Goal: Task Accomplishment & Management: Use online tool/utility

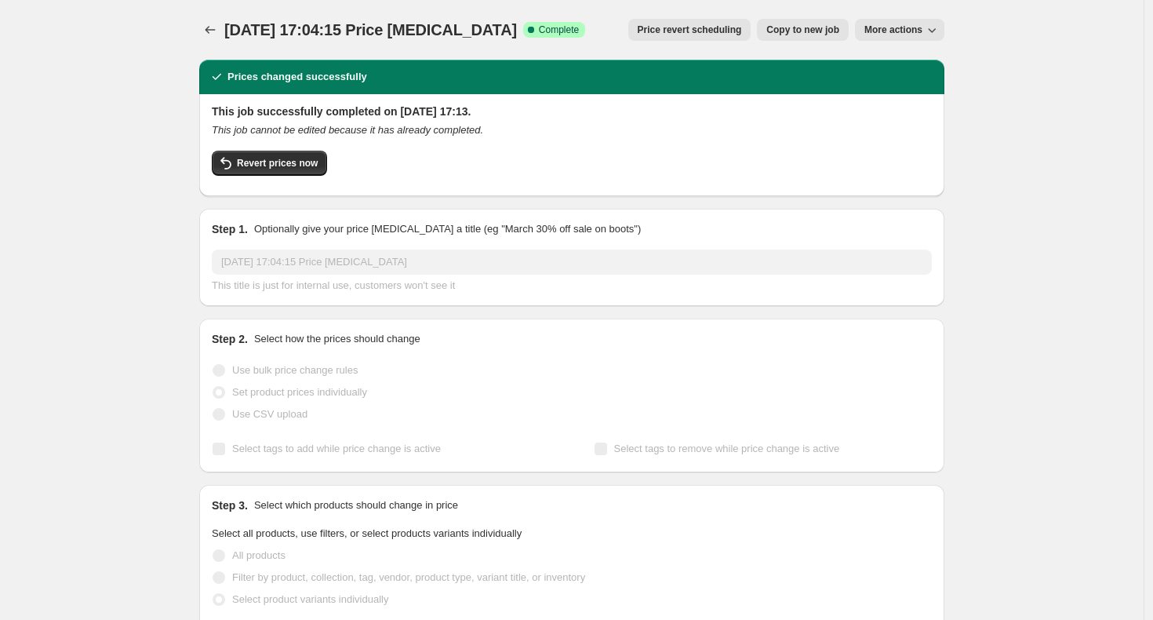
scroll to position [809, 0]
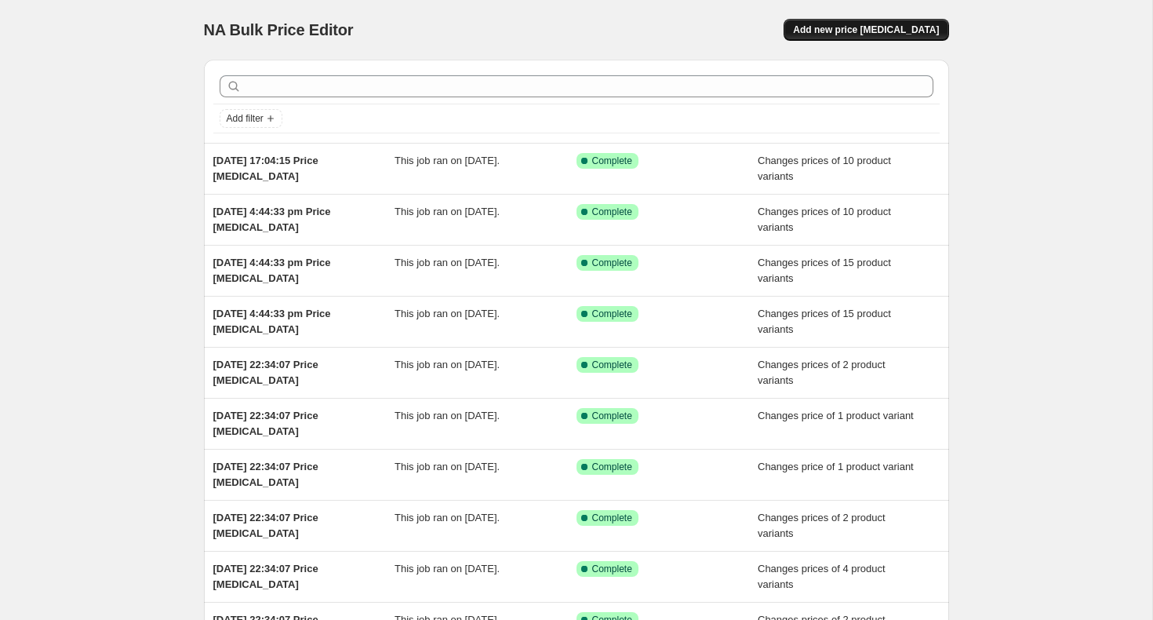
click at [857, 25] on span "Add new price [MEDICAL_DATA]" at bounding box center [866, 30] width 146 height 13
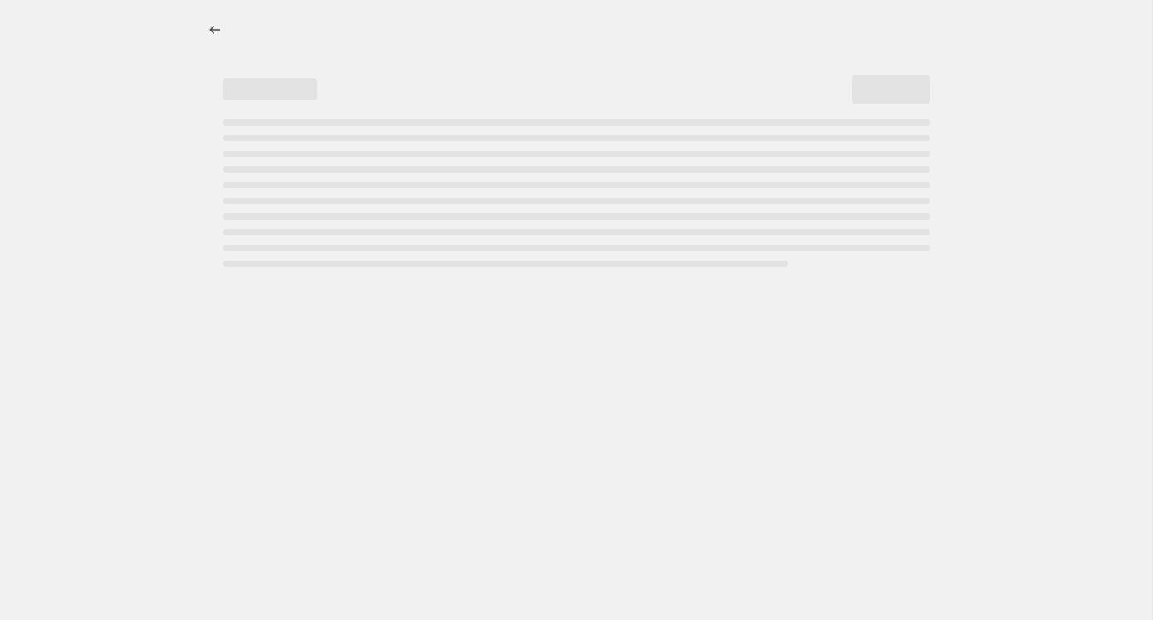
select select "percentage"
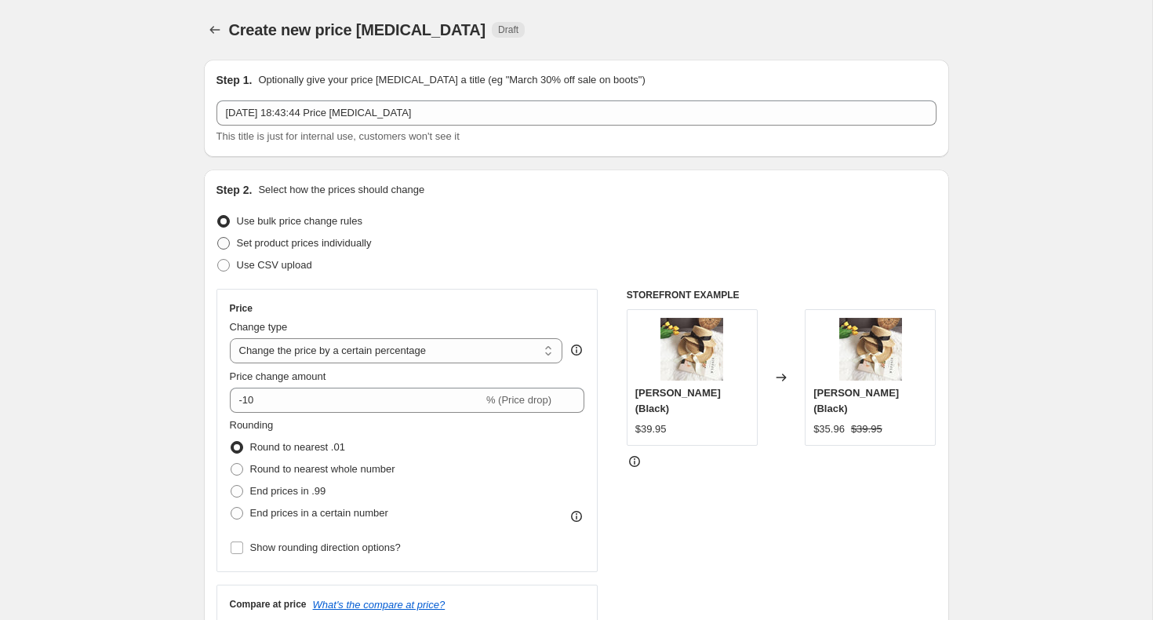
click at [246, 240] on span "Set product prices individually" at bounding box center [304, 243] width 135 height 12
click at [218, 238] on input "Set product prices individually" at bounding box center [217, 237] width 1 height 1
radio input "true"
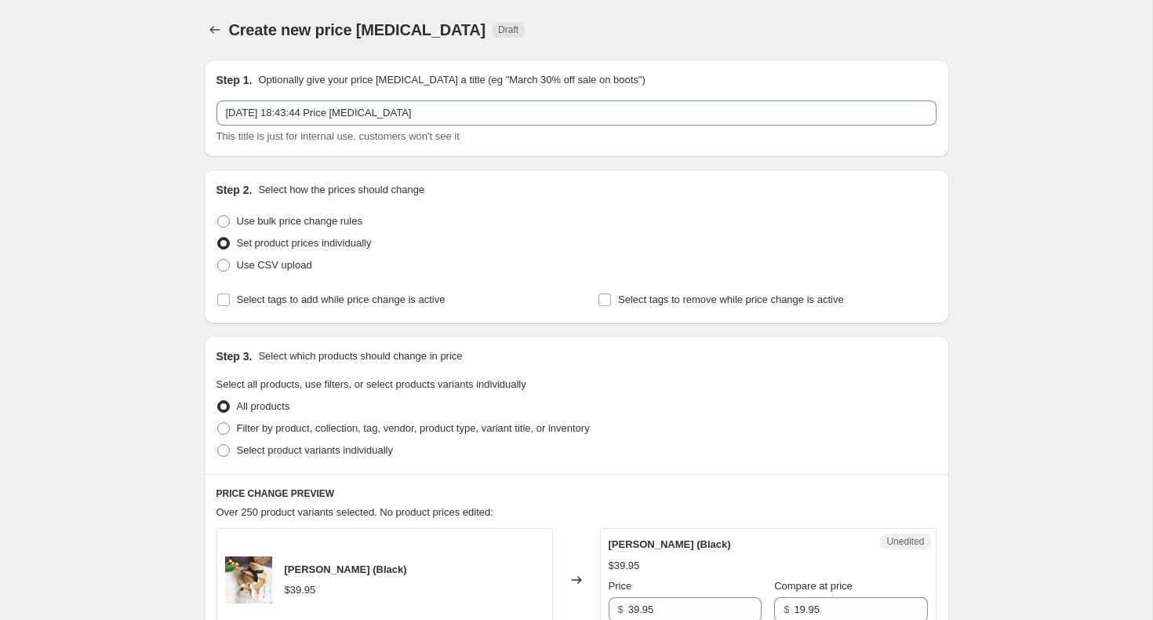
scroll to position [131, 0]
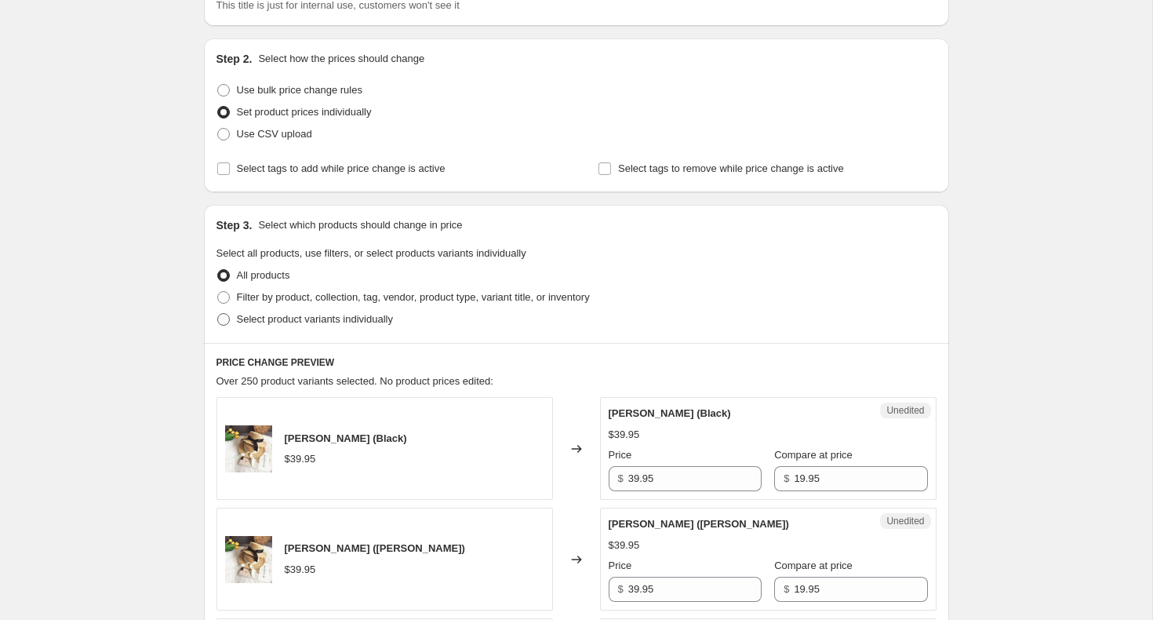
click at [242, 317] on span "Select product variants individually" at bounding box center [315, 319] width 156 height 12
click at [218, 314] on input "Select product variants individually" at bounding box center [217, 313] width 1 height 1
radio input "true"
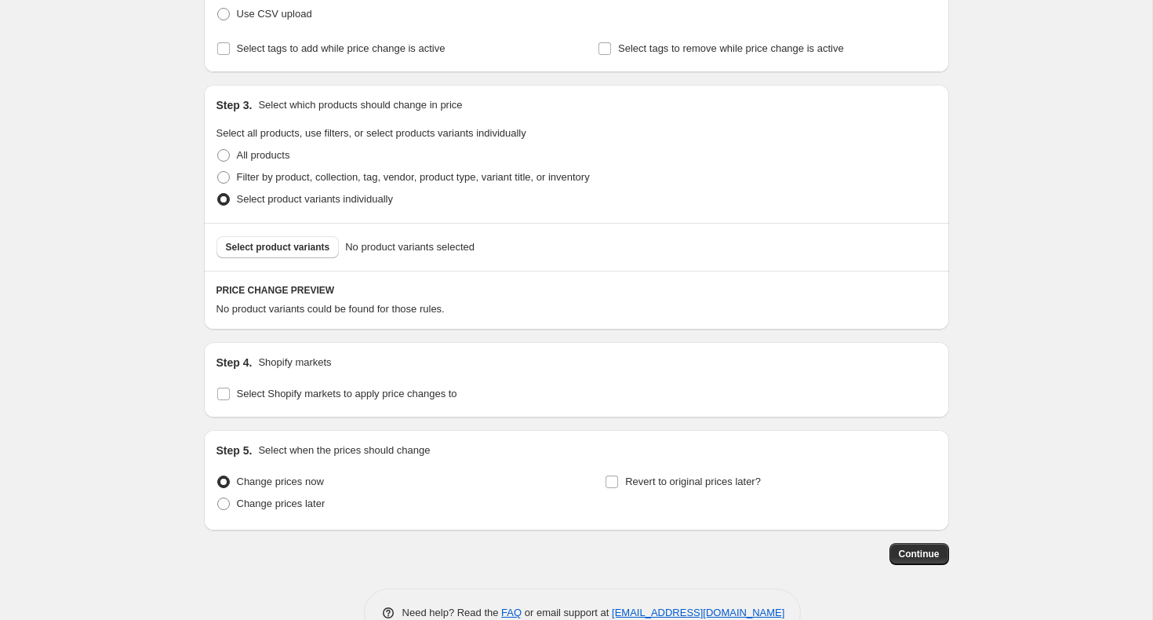
scroll to position [292, 0]
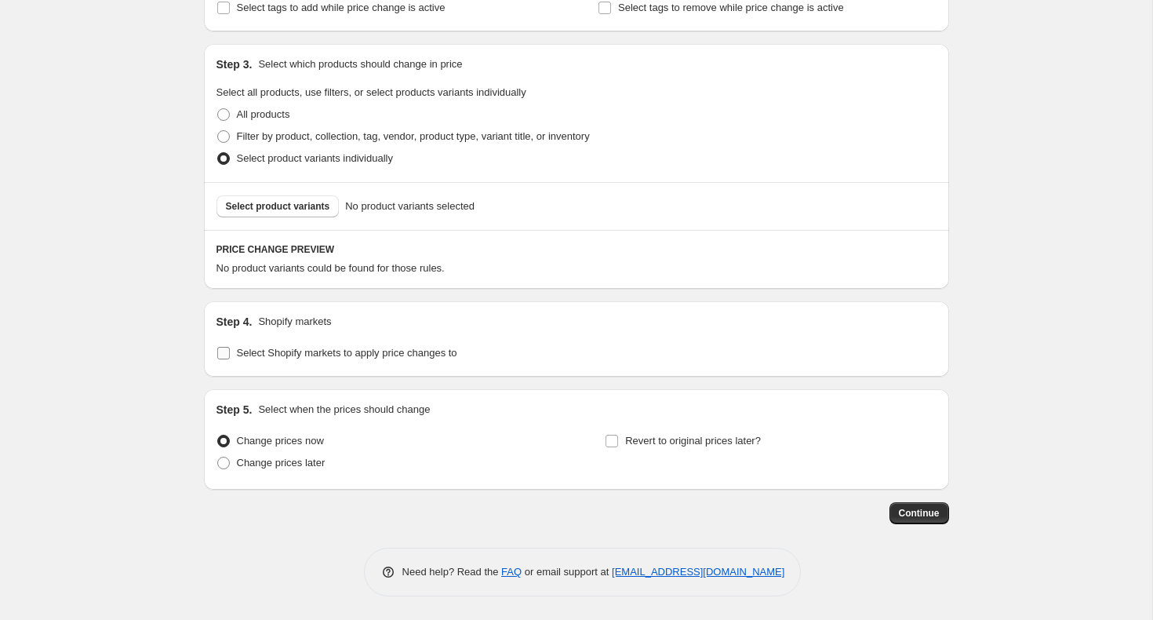
click at [247, 352] on span "Select Shopify markets to apply price changes to" at bounding box center [347, 353] width 220 height 12
click at [230, 352] on input "Select Shopify markets to apply price changes to" at bounding box center [223, 353] width 13 height 13
checkbox input "true"
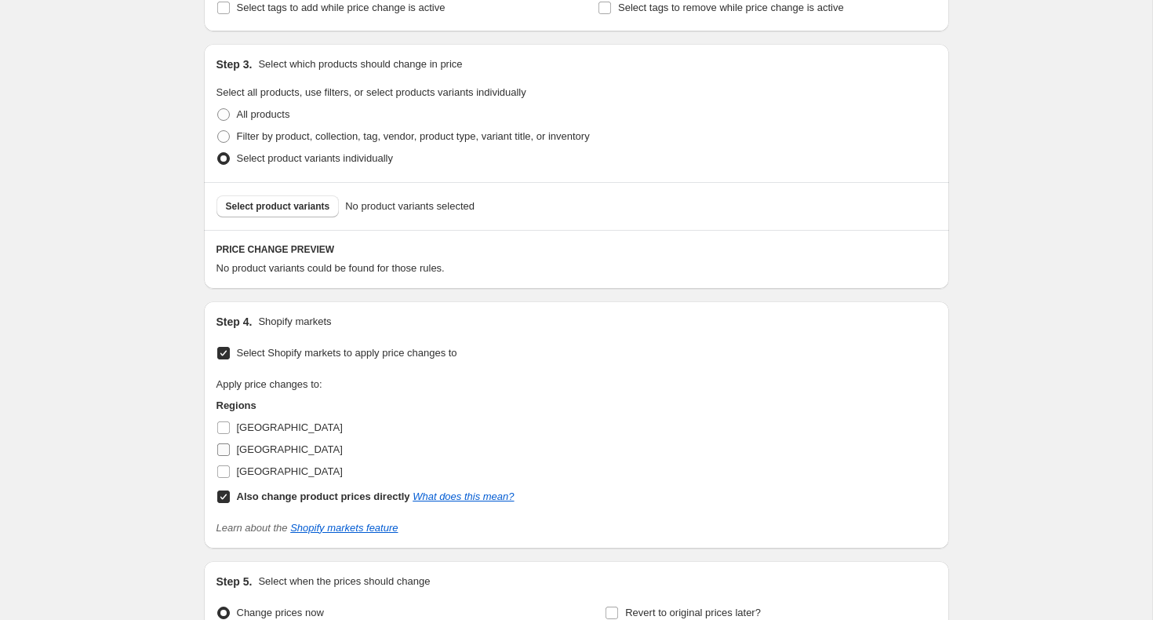
click at [229, 449] on input "[GEOGRAPHIC_DATA]" at bounding box center [223, 449] width 13 height 13
checkbox input "true"
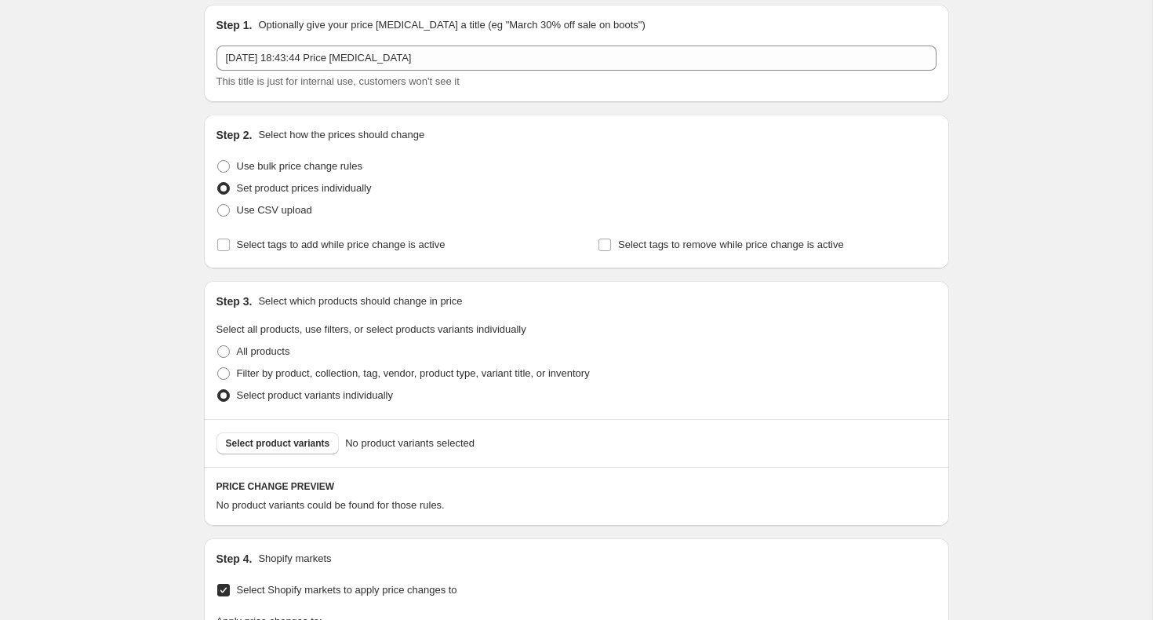
scroll to position [57, 0]
click at [271, 435] on span "Select product variants" at bounding box center [278, 441] width 104 height 13
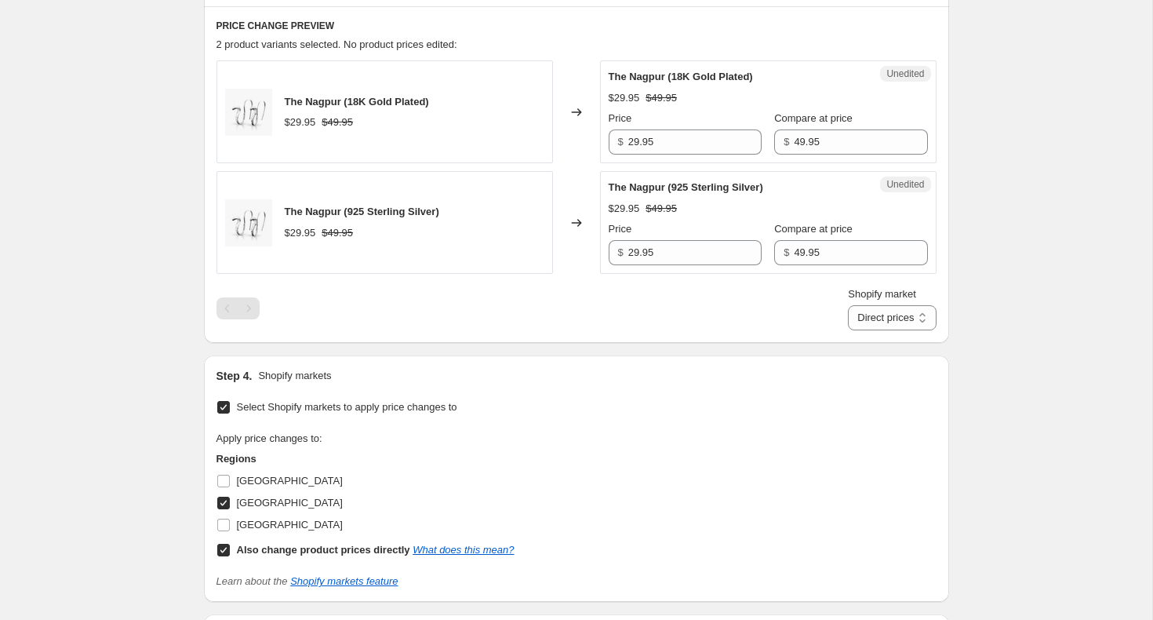
scroll to position [656, 0]
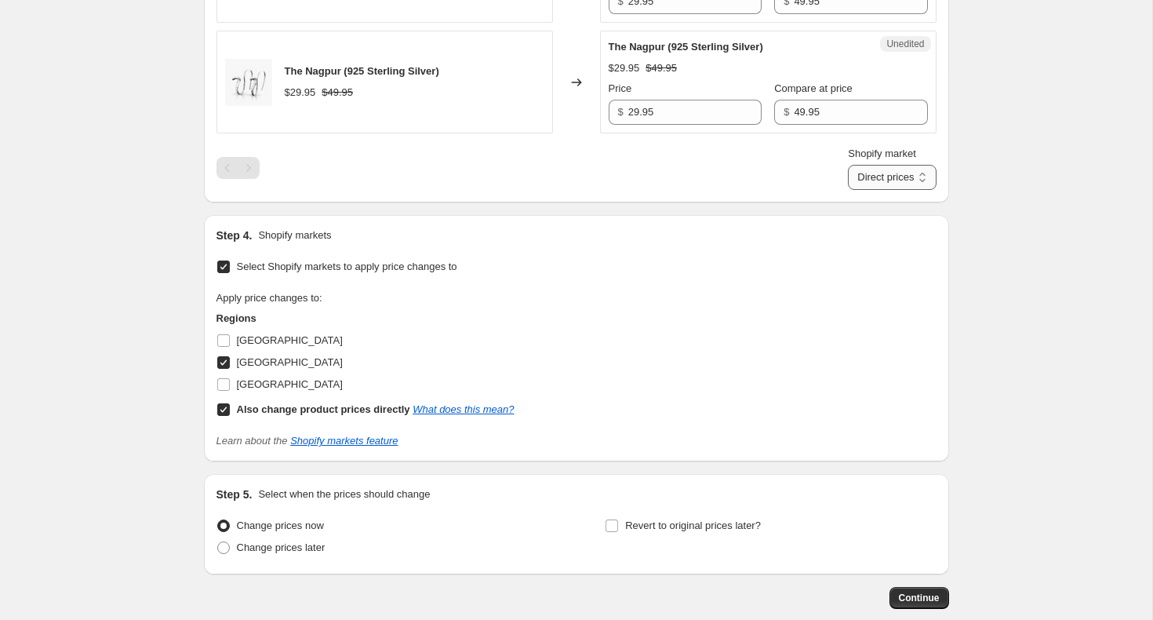
click at [896, 180] on select "Direct prices United Kingdom" at bounding box center [892, 177] width 88 height 25
select select "13713080540"
click at [848, 190] on select "Direct prices United Kingdom" at bounding box center [892, 177] width 88 height 25
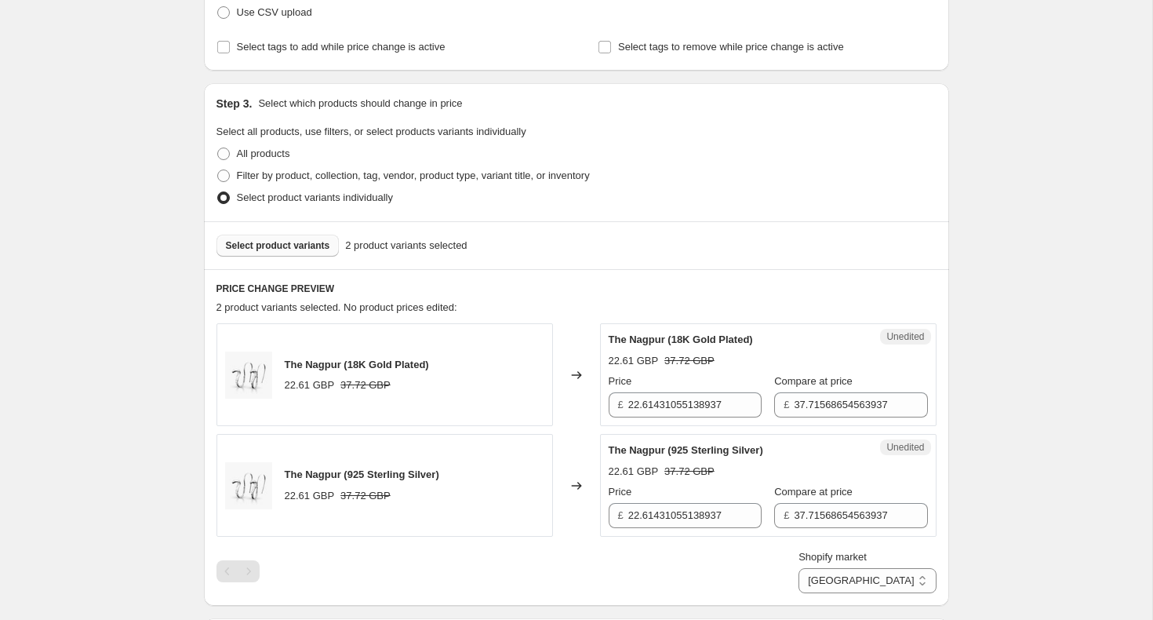
scroll to position [267, 0]
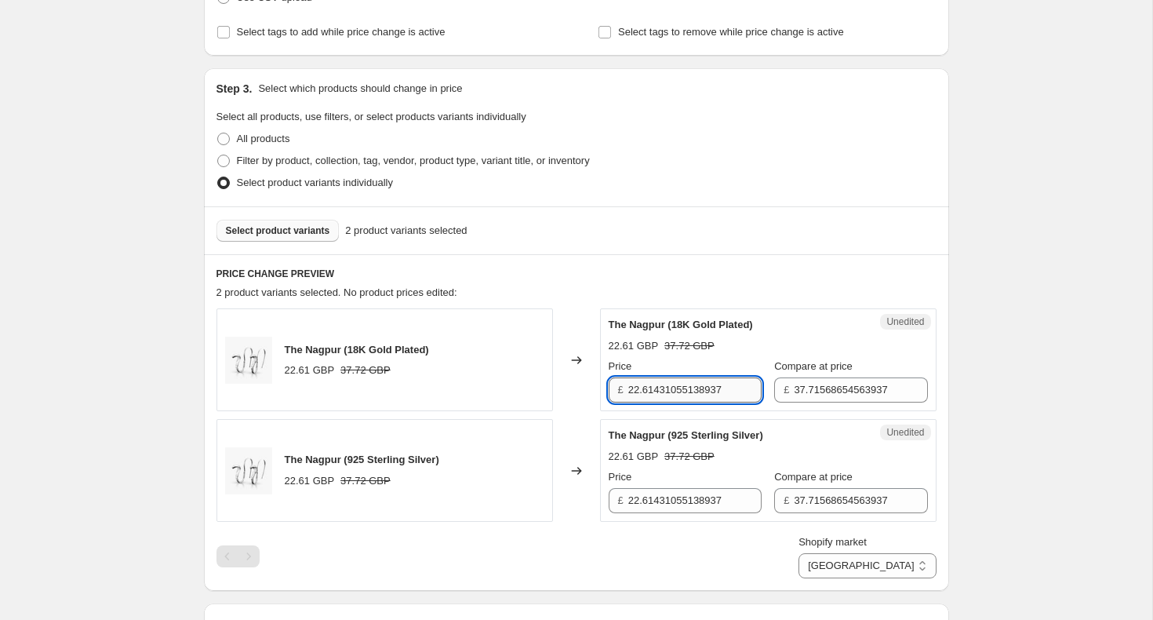
click at [638, 395] on input "22.61431055138937" at bounding box center [694, 389] width 133 height 25
click at [301, 232] on span "Select product variants" at bounding box center [278, 230] width 104 height 13
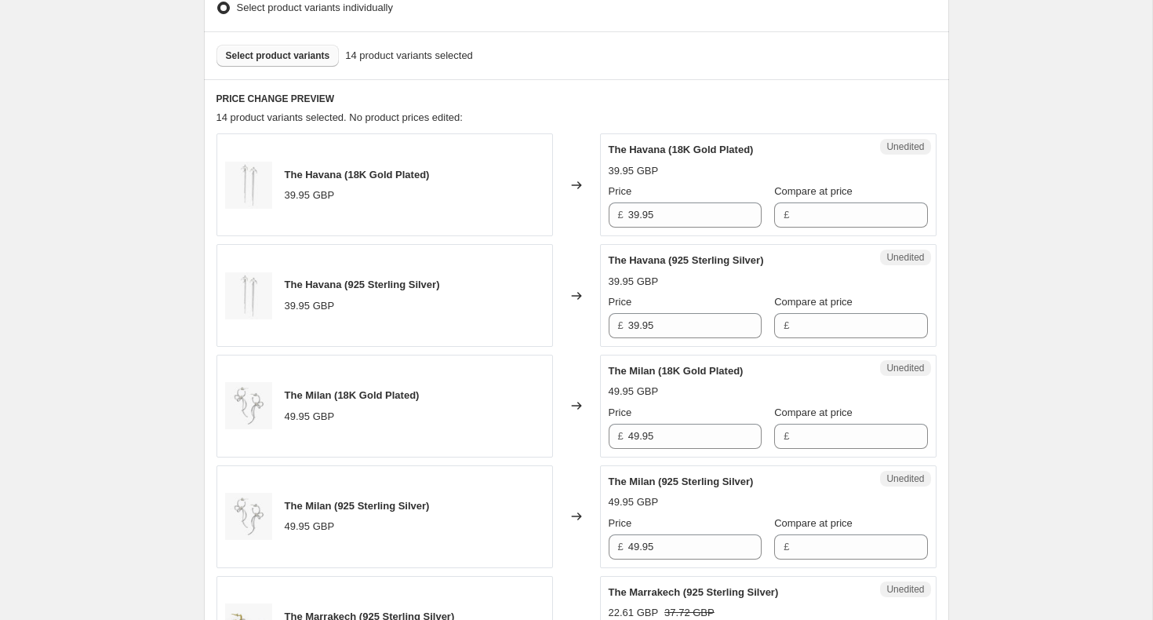
scroll to position [441, 0]
click at [633, 328] on input "39.95" at bounding box center [694, 327] width 133 height 25
type input "49.95"
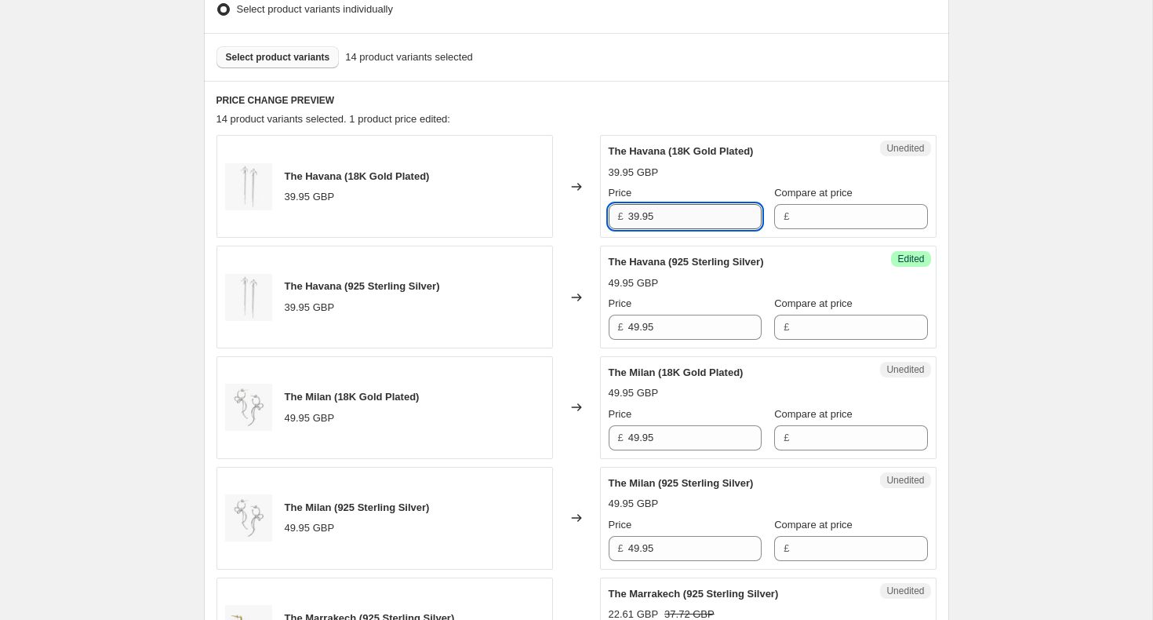
click at [631, 213] on input "39.95" at bounding box center [694, 216] width 133 height 25
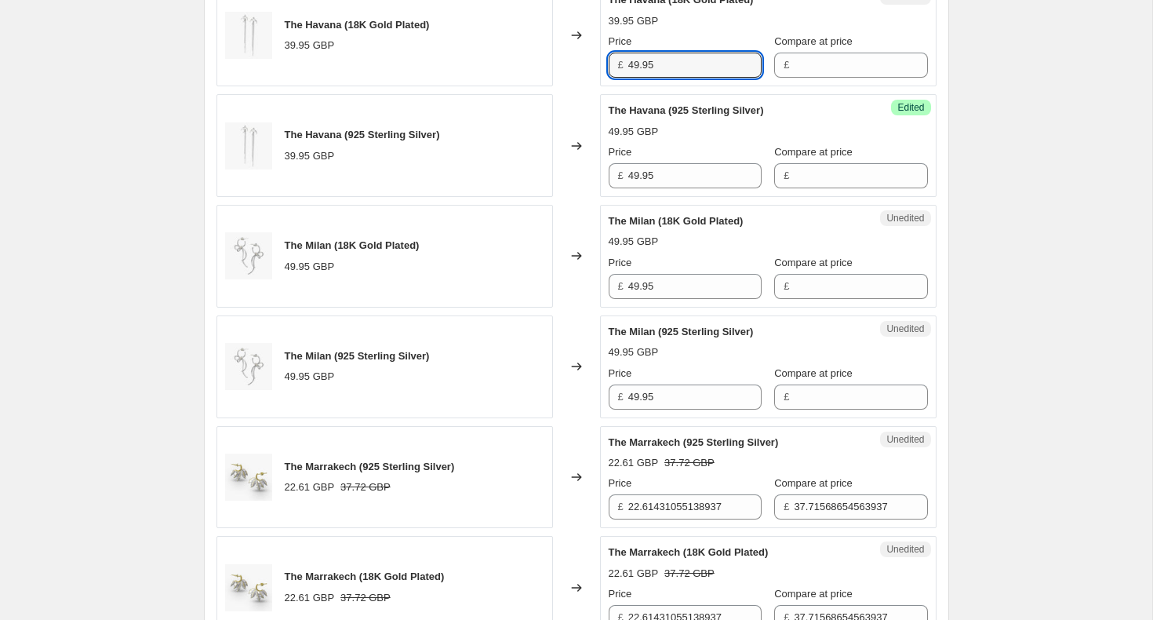
scroll to position [624, 0]
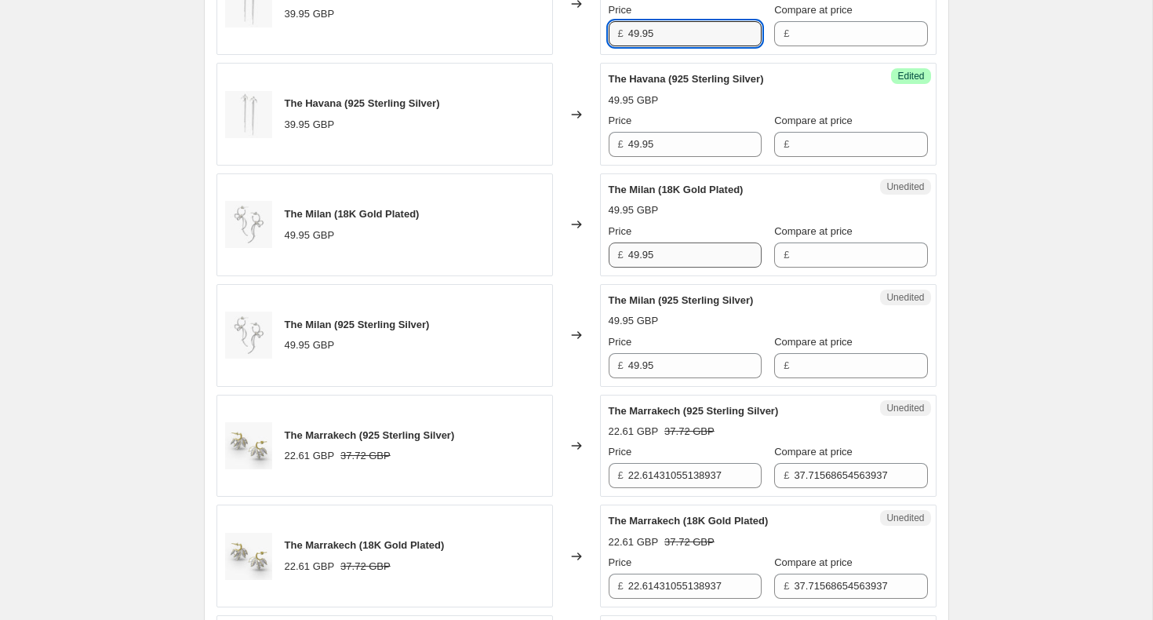
type input "49.95"
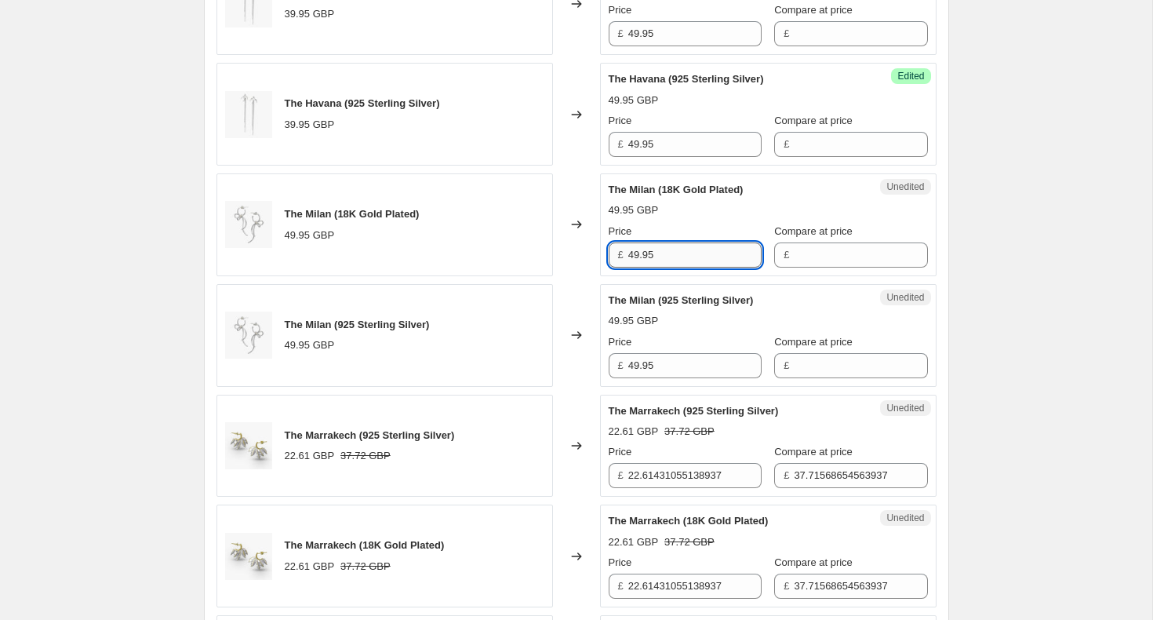
click at [681, 259] on input "49.95" at bounding box center [694, 254] width 133 height 25
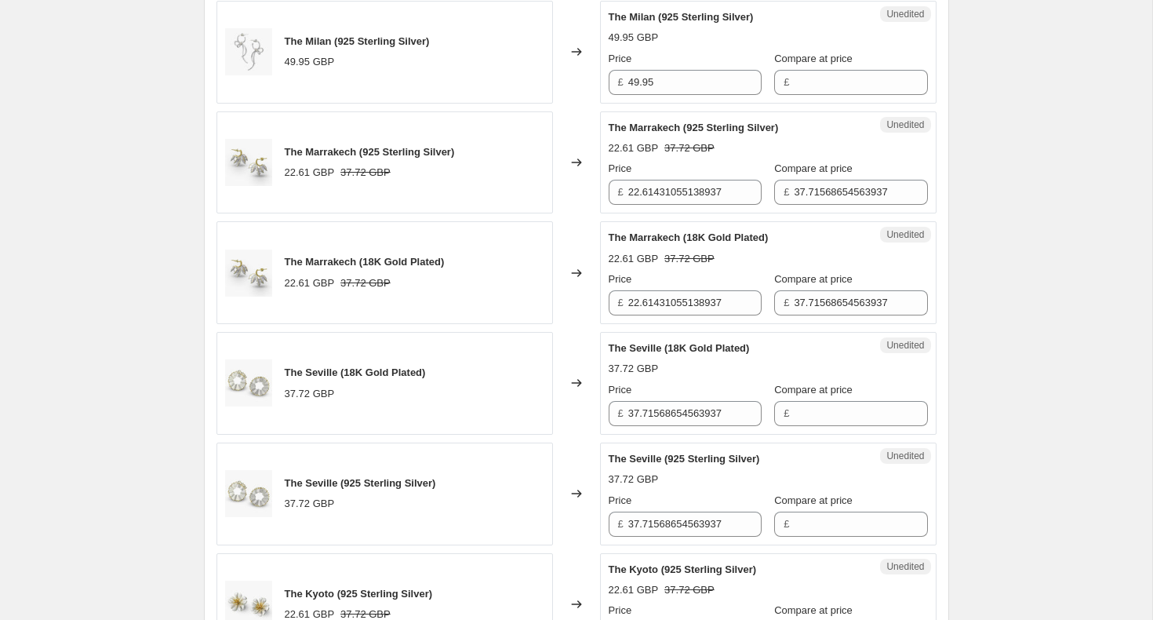
scroll to position [909, 0]
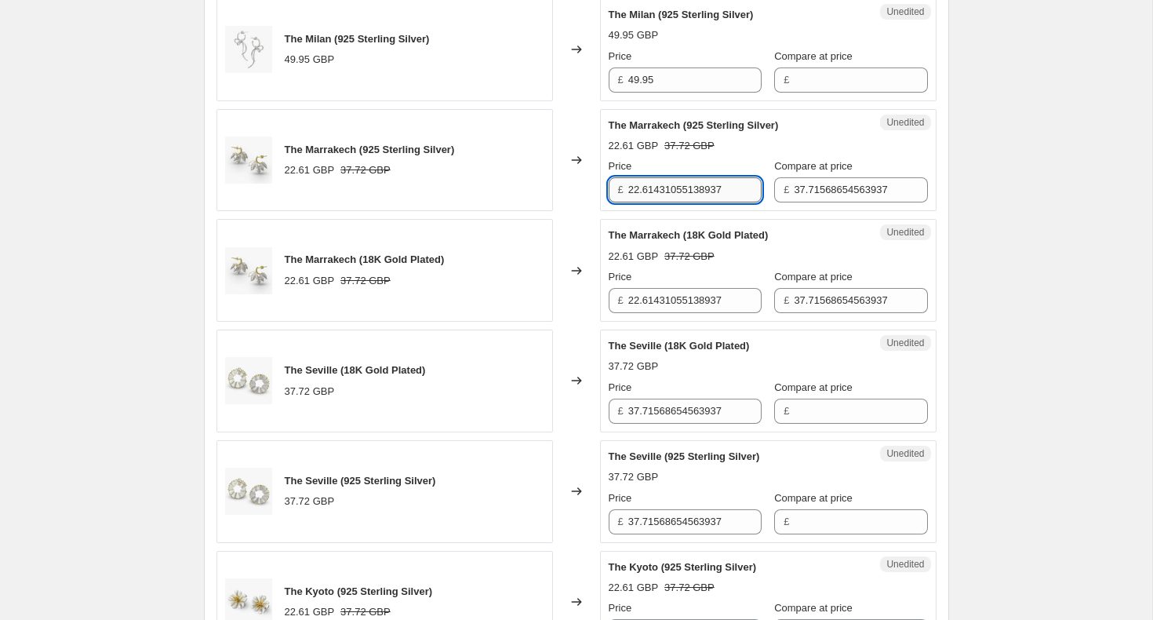
click at [652, 197] on input "22.61431055138937" at bounding box center [694, 189] width 133 height 25
type input "29.95"
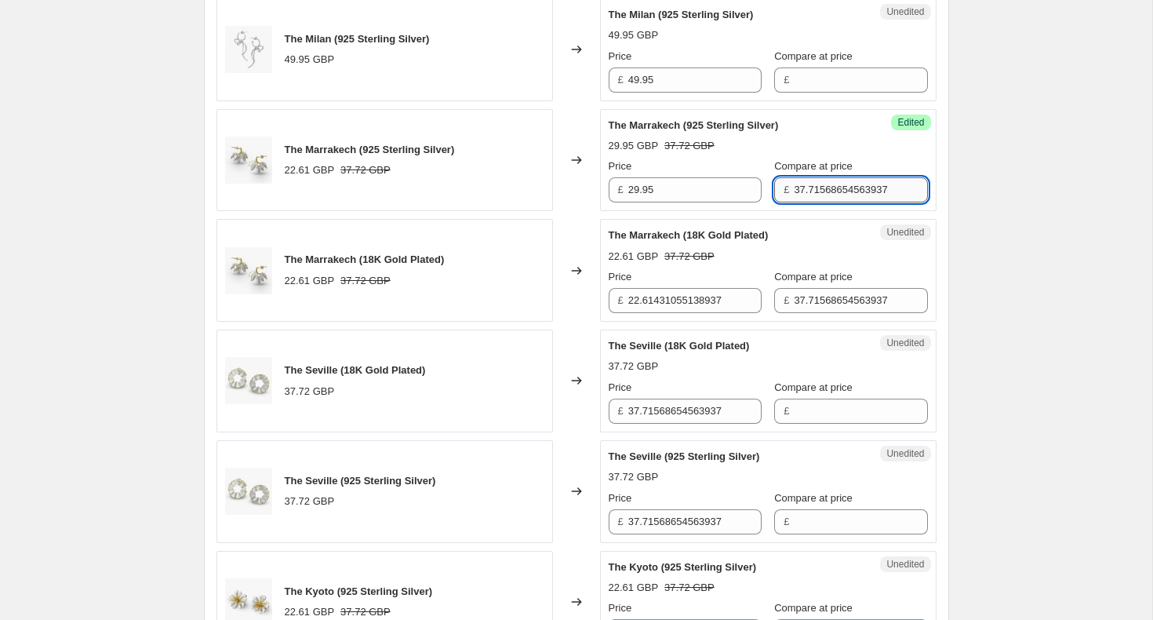
click at [794, 195] on input "37.71568654563937" at bounding box center [860, 189] width 133 height 25
type input "49.95"
click at [656, 187] on input "29.95" at bounding box center [694, 189] width 133 height 25
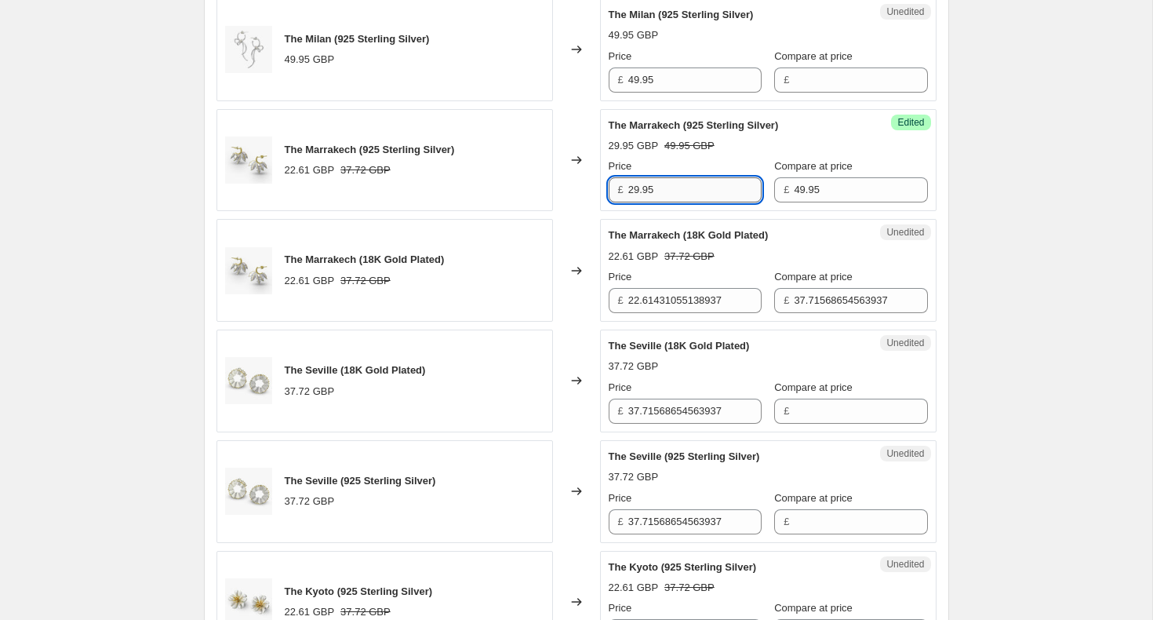
click at [656, 187] on input "29.95" at bounding box center [694, 189] width 133 height 25
click at [664, 293] on input "22.61431055138937" at bounding box center [694, 300] width 133 height 25
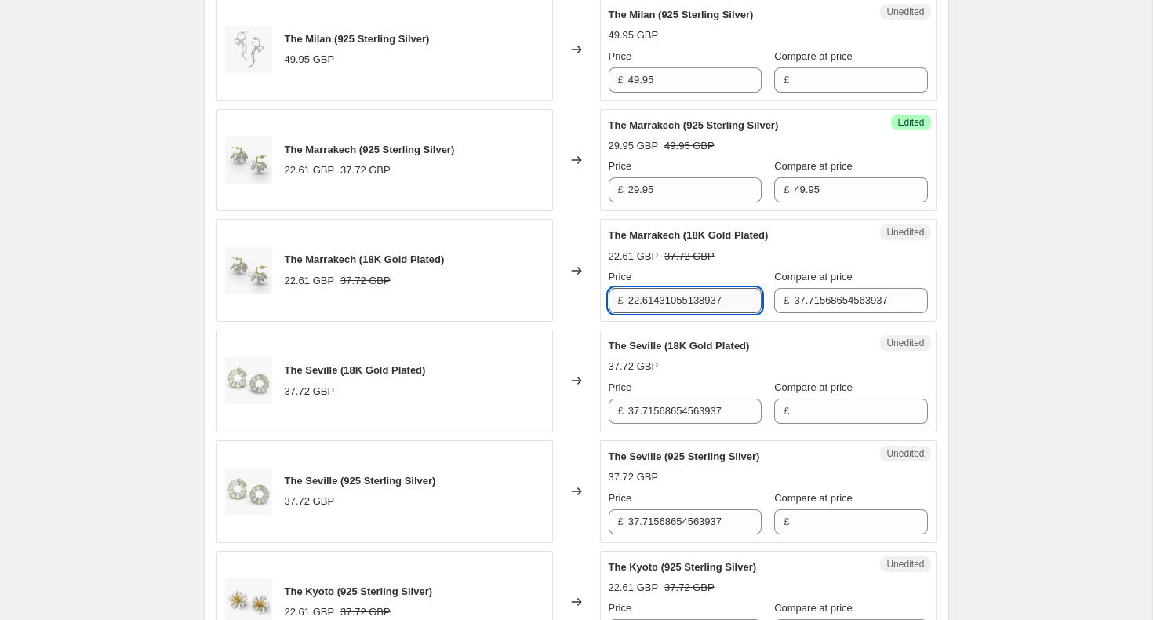
click at [664, 293] on input "22.61431055138937" at bounding box center [694, 300] width 133 height 25
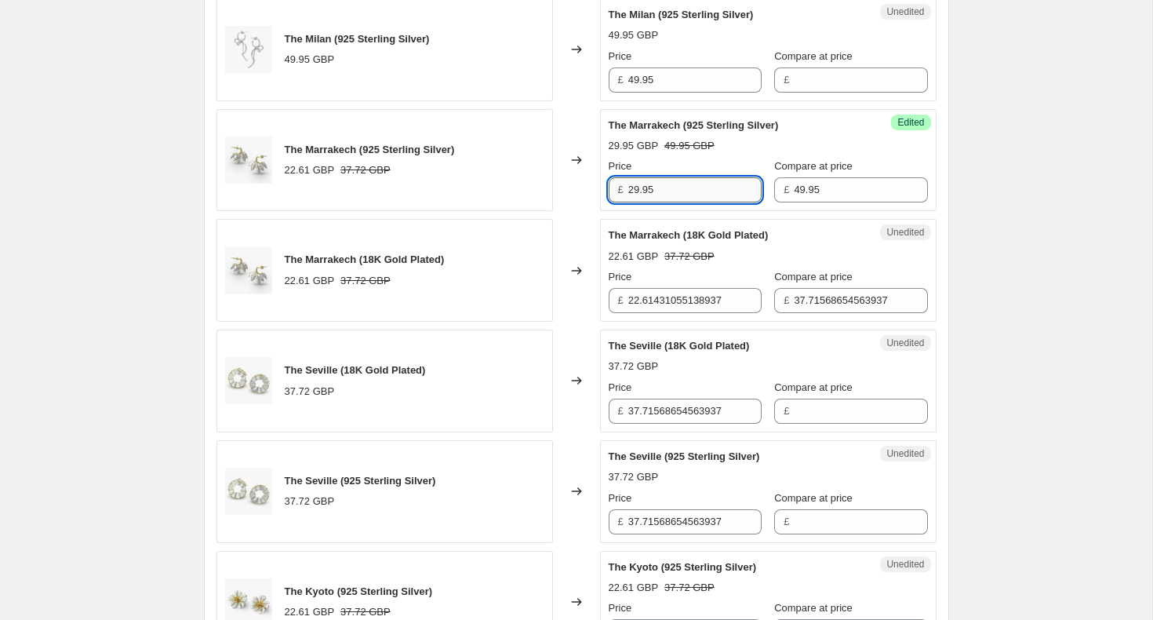
click at [636, 200] on input "29.95" at bounding box center [694, 189] width 133 height 25
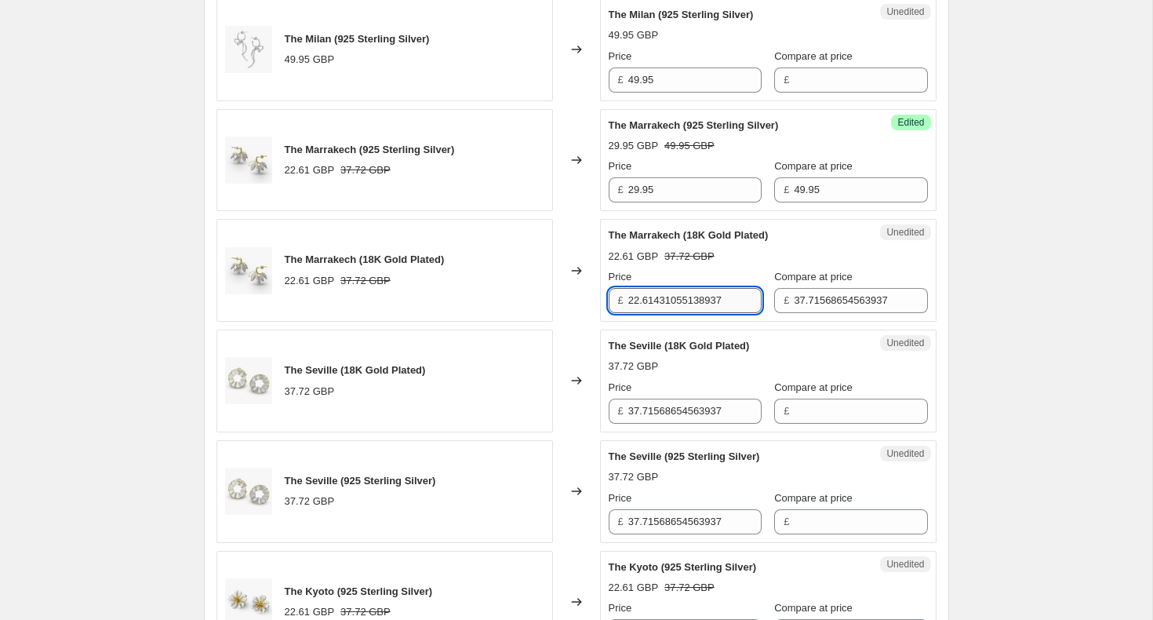
click at [638, 309] on input "22.61431055138937" at bounding box center [694, 300] width 133 height 25
paste input "9.95"
type input "29.95"
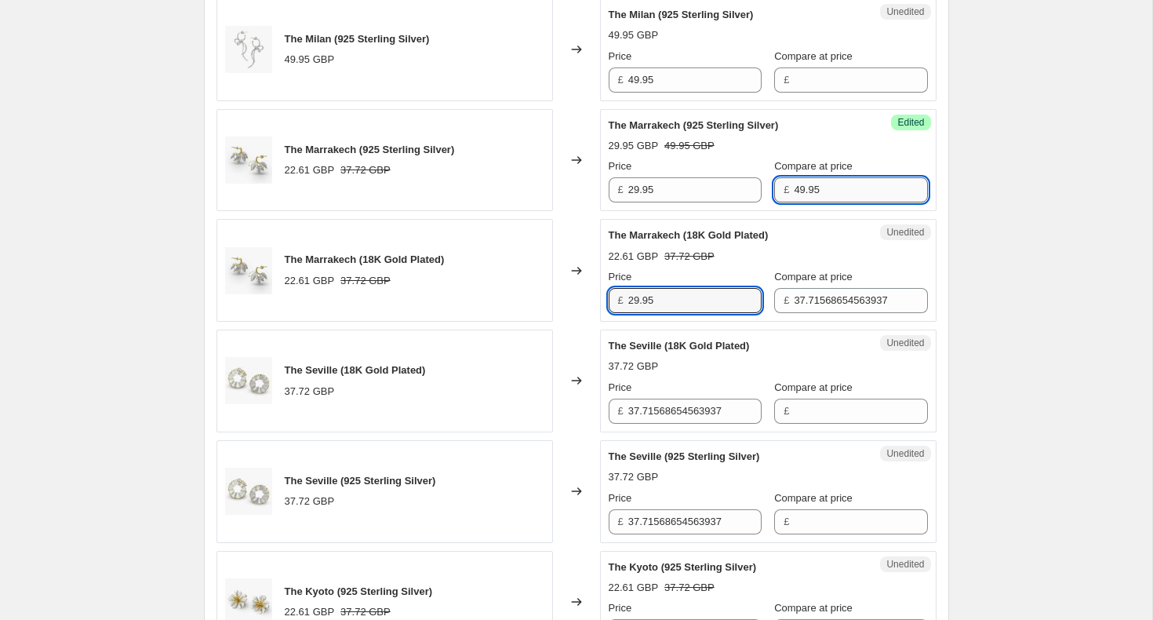
click at [794, 188] on input "49.95" at bounding box center [860, 189] width 133 height 25
click at [825, 314] on div "Success Edited The Marrakech (18K Gold Plated) 29.95 GBP 37.72 GBP Price £ 29.9…" at bounding box center [768, 270] width 337 height 103
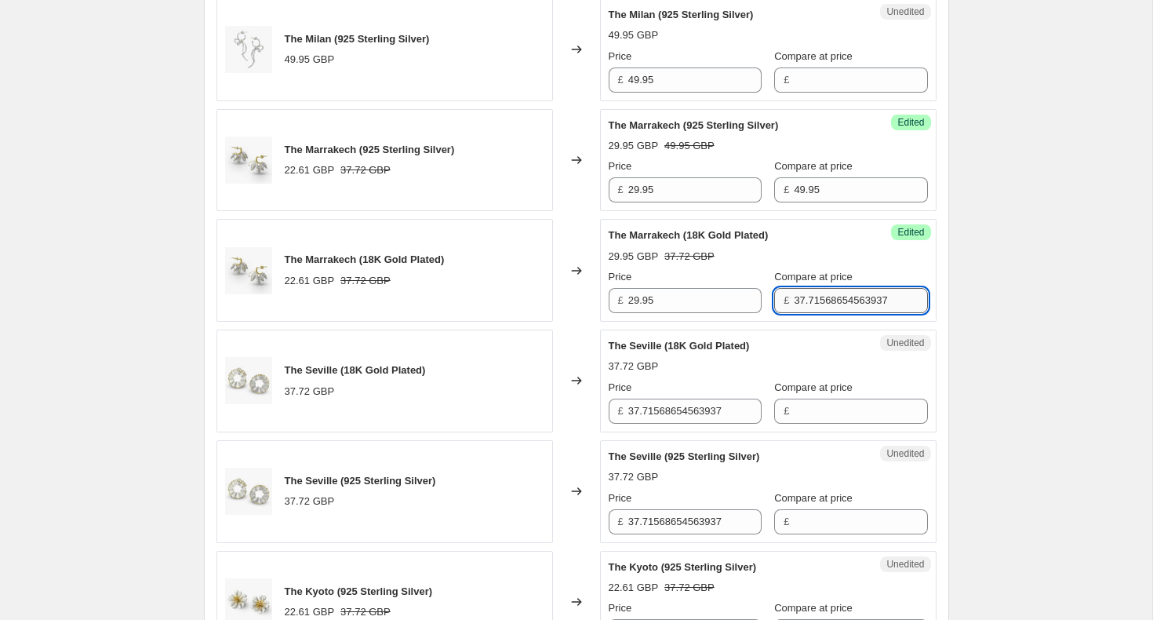
click at [825, 302] on input "37.71568654563937" at bounding box center [860, 300] width 133 height 25
paste input "49.95"
type input "49.95"
click at [637, 300] on input "29.95" at bounding box center [694, 300] width 133 height 25
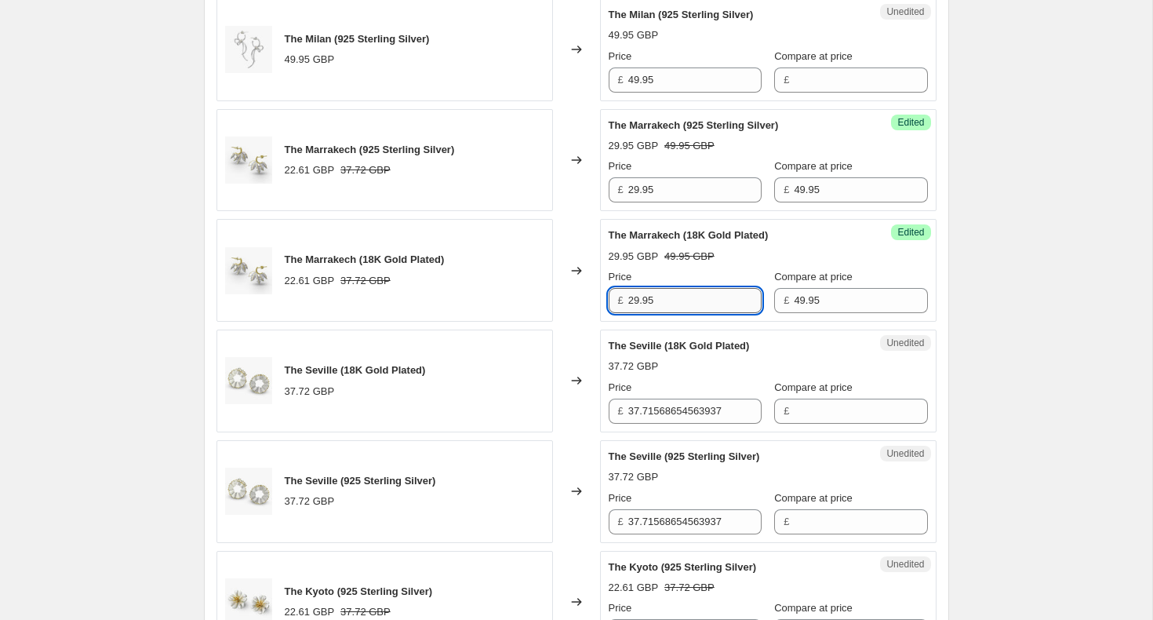
click at [637, 300] on input "29.95" at bounding box center [694, 300] width 133 height 25
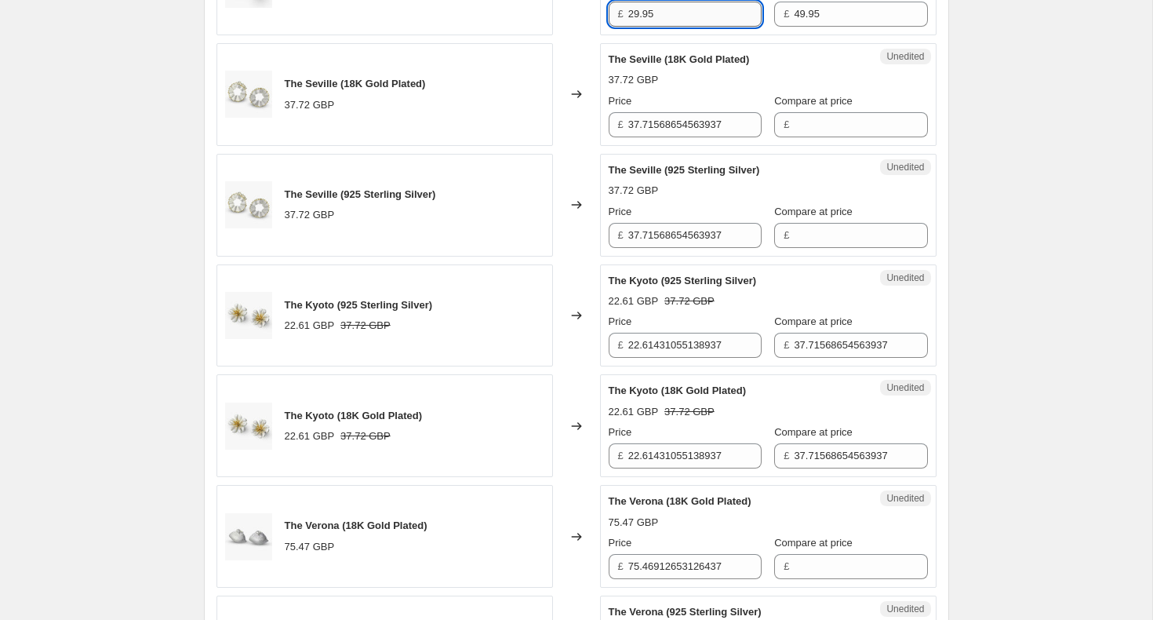
scroll to position [1173, 0]
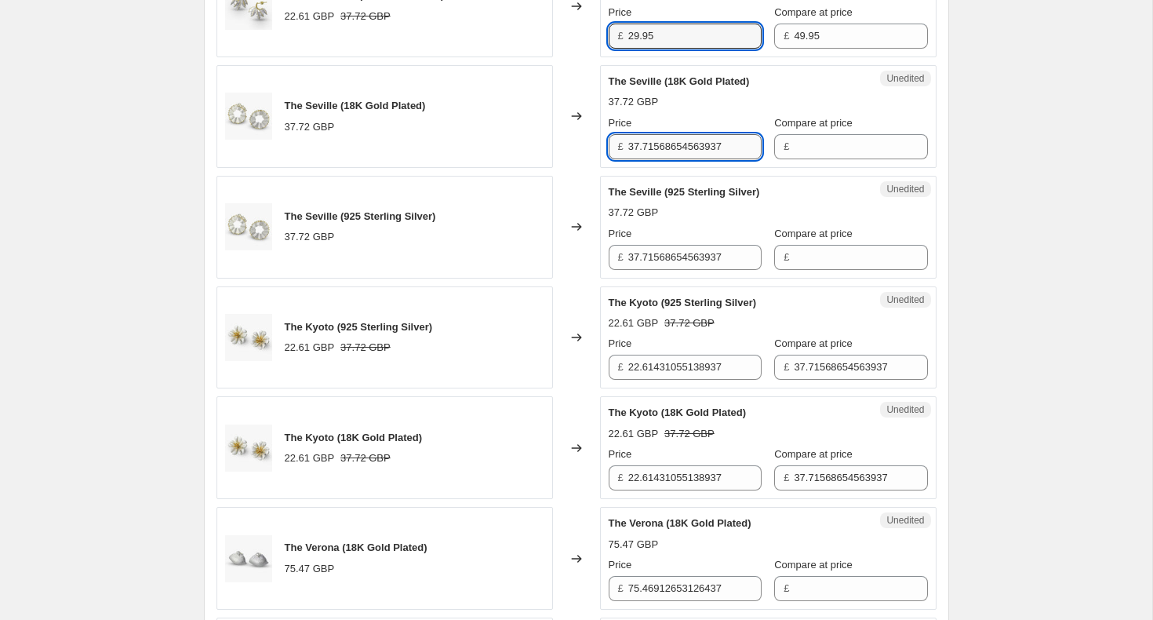
click at [639, 147] on input "37.71568654563937" at bounding box center [694, 146] width 133 height 25
click at [639, 147] on input "49.95" at bounding box center [694, 146] width 133 height 25
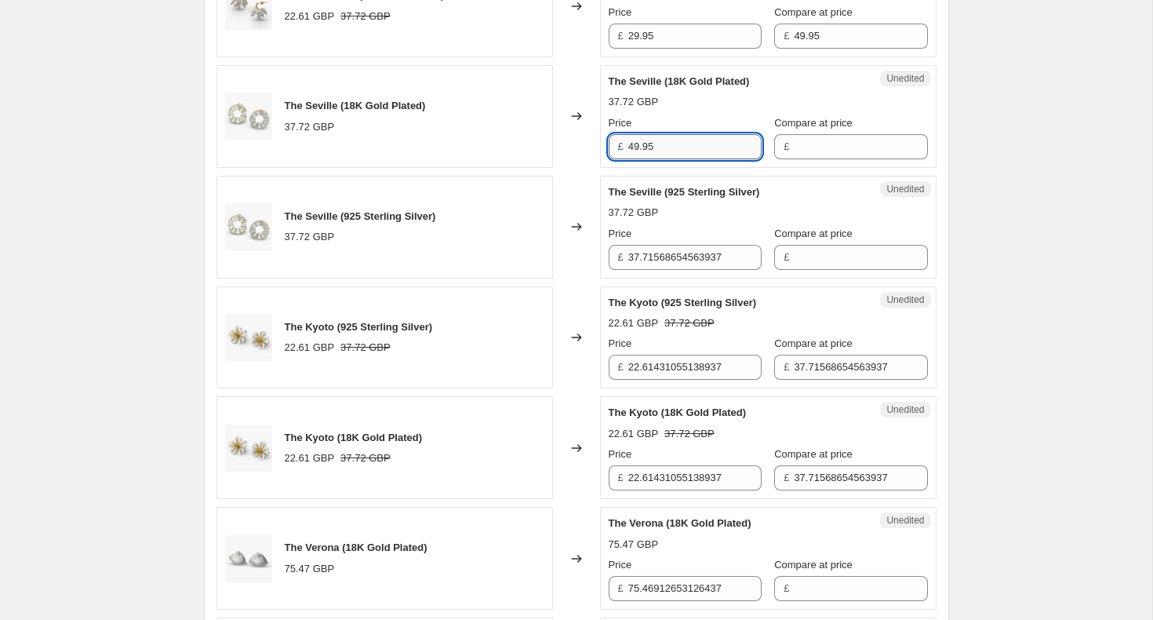
click at [639, 147] on input "49.95" at bounding box center [694, 146] width 133 height 25
type input "49.95"
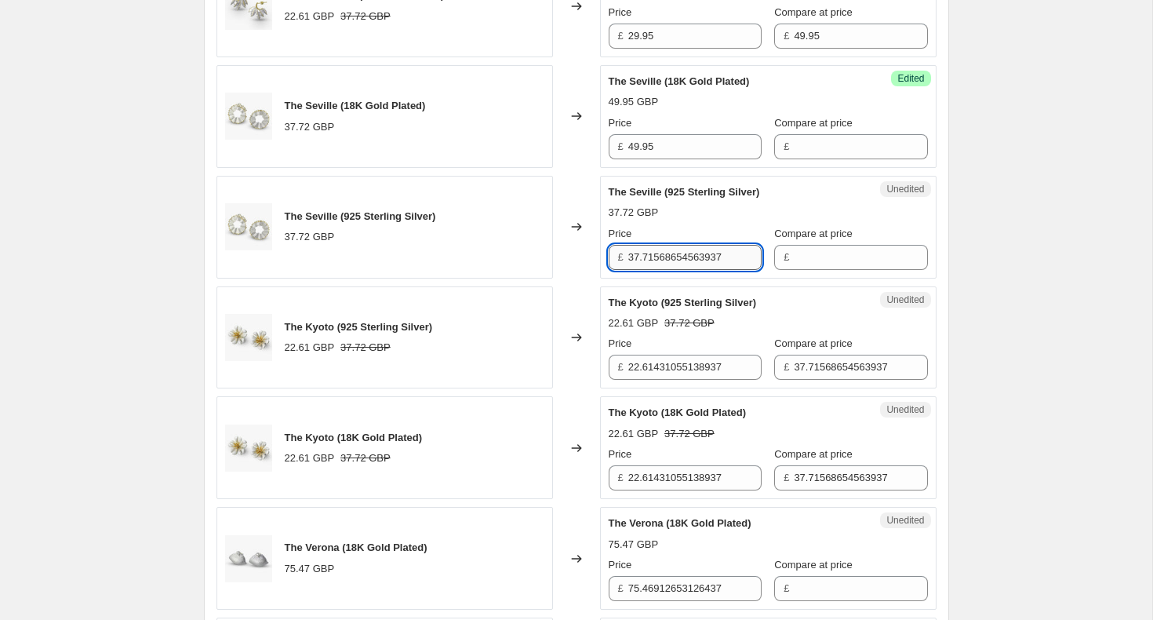
click at [652, 262] on input "37.71568654563937" at bounding box center [694, 257] width 133 height 25
paste input "49.95"
type input "49.95"
click at [657, 375] on input "22.61431055138937" at bounding box center [694, 367] width 133 height 25
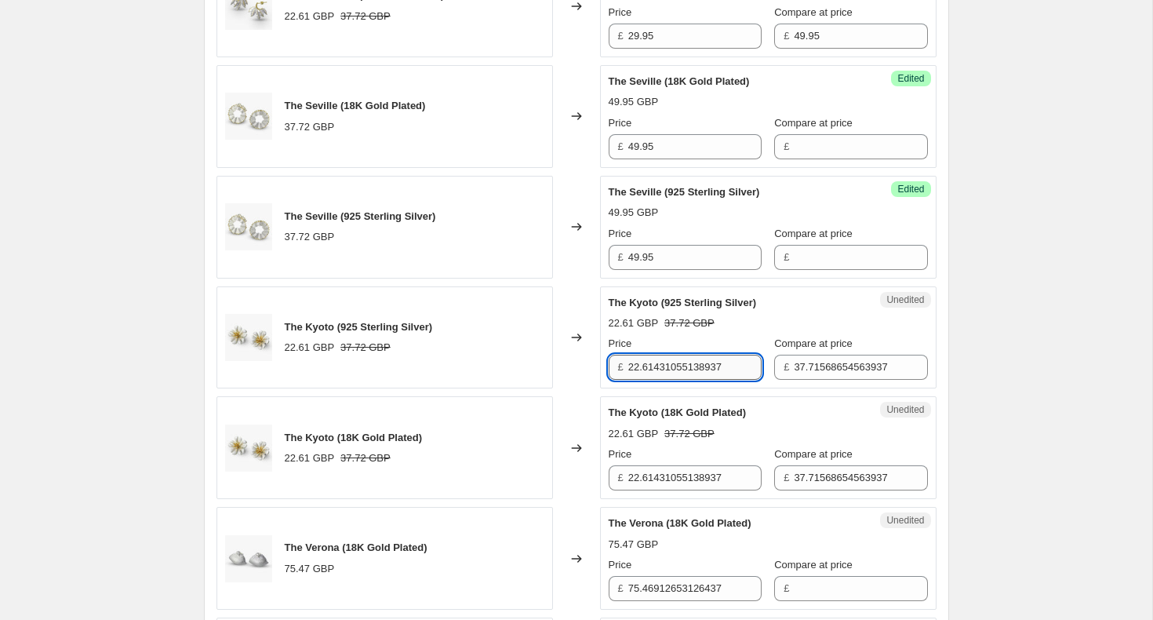
click at [657, 375] on input "22.61431055138937" at bounding box center [694, 367] width 133 height 25
type input "29.95"
click at [796, 368] on input "37.71568654563937" at bounding box center [860, 367] width 133 height 25
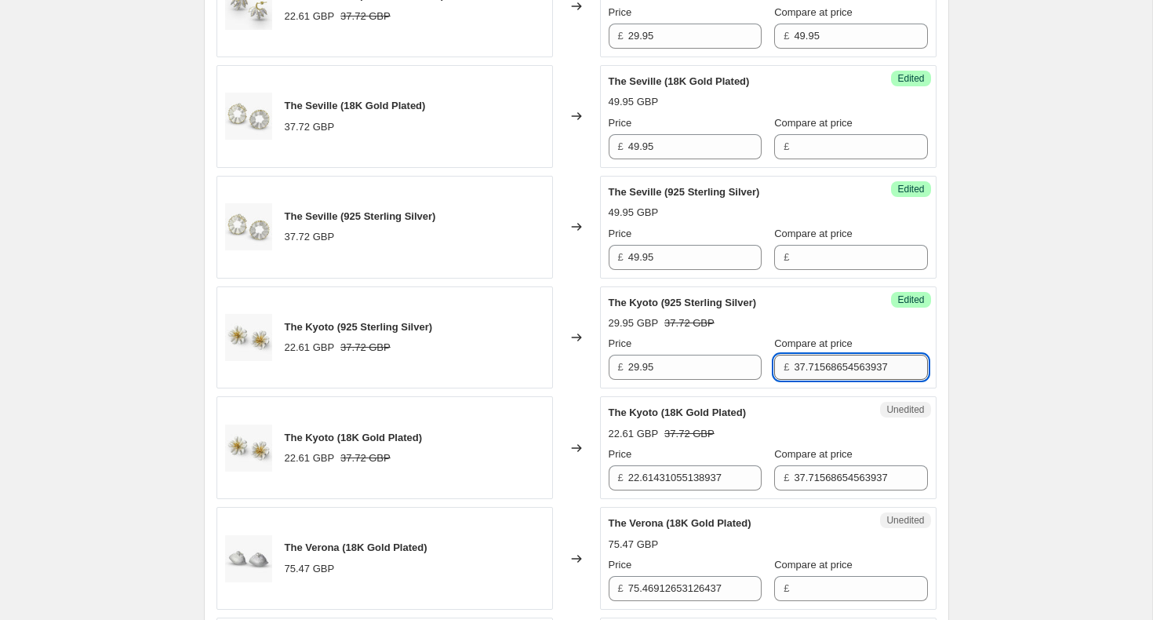
click at [796, 368] on input "37.71568654563937" at bounding box center [860, 367] width 133 height 25
type input "49.95"
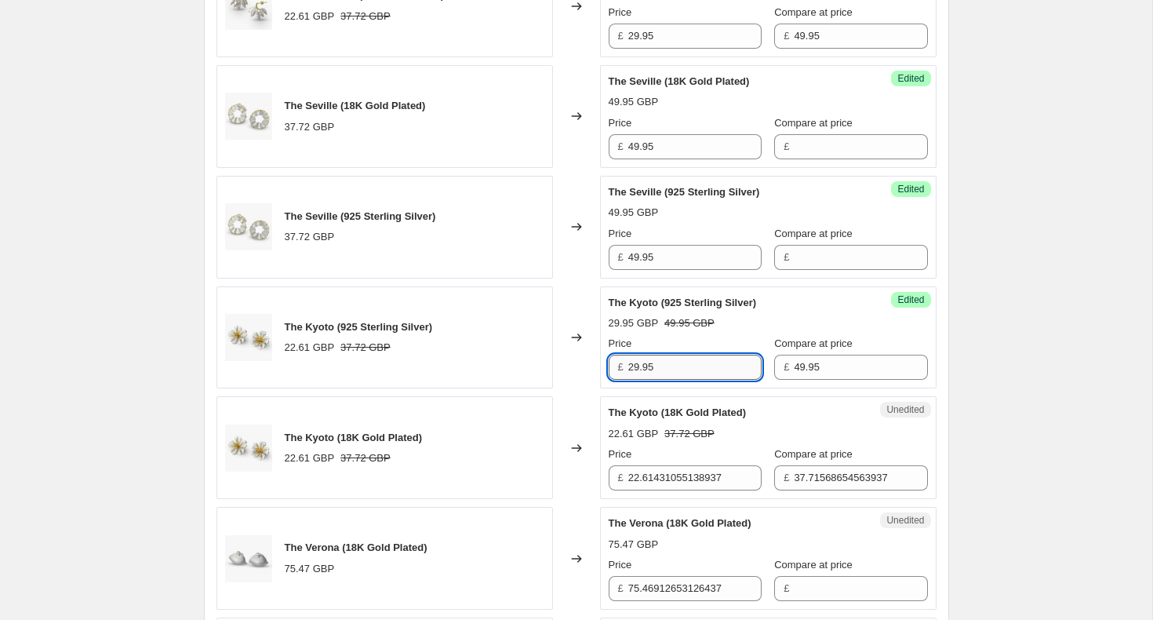
click at [653, 367] on input "29.95" at bounding box center [694, 367] width 133 height 25
click at [644, 478] on input "22.61431055138937" at bounding box center [694, 477] width 133 height 25
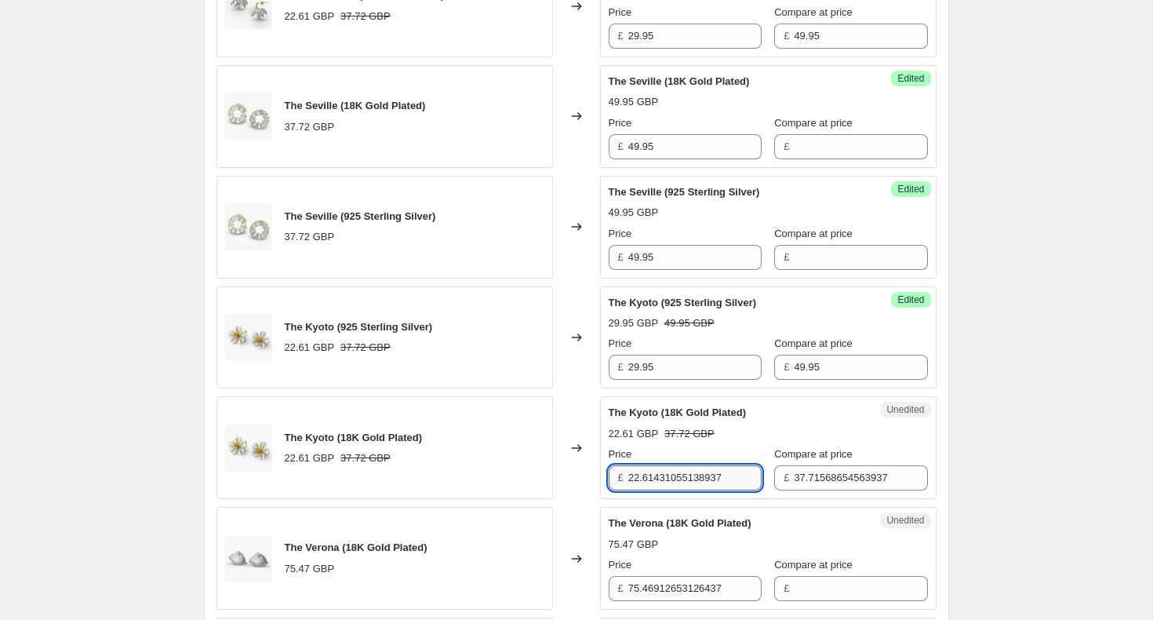
click at [644, 478] on input "22.61431055138937" at bounding box center [694, 477] width 133 height 25
paste input "9.95"
type input "29.95"
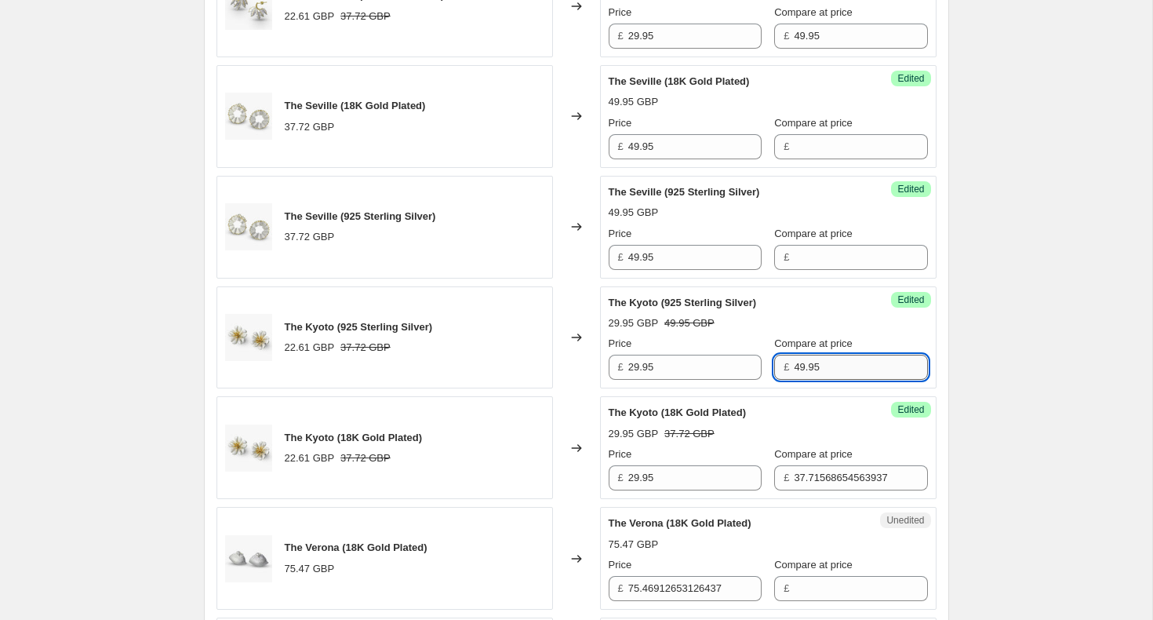
click at [804, 379] on input "49.95" at bounding box center [860, 367] width 133 height 25
click at [794, 474] on input "37.71568654563937" at bounding box center [860, 477] width 133 height 25
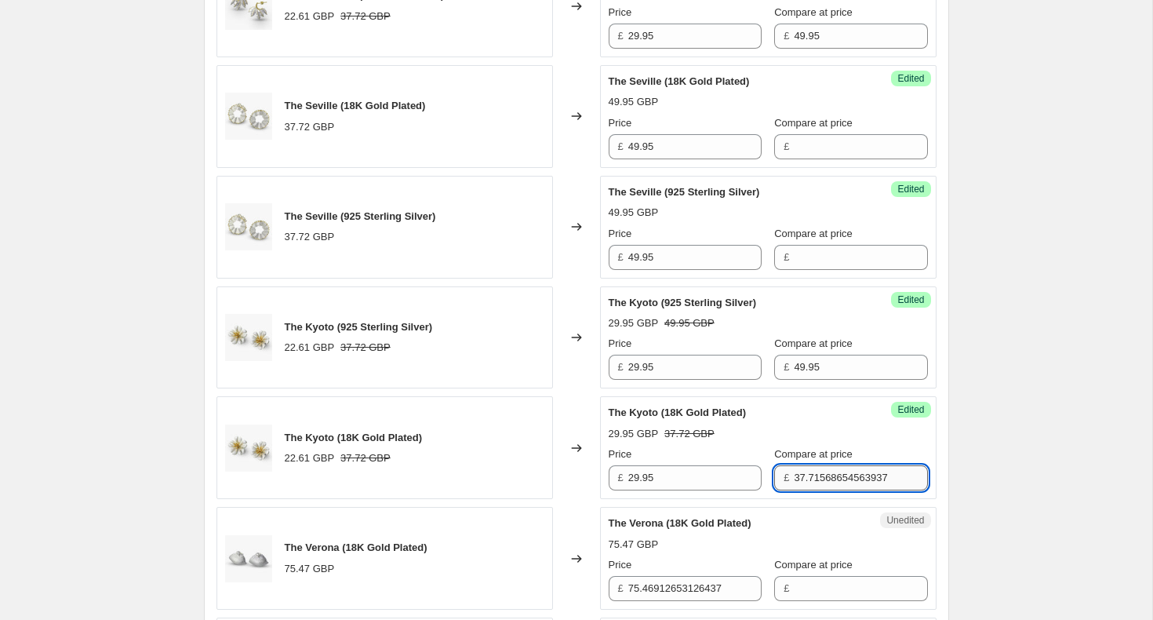
paste input "49.95"
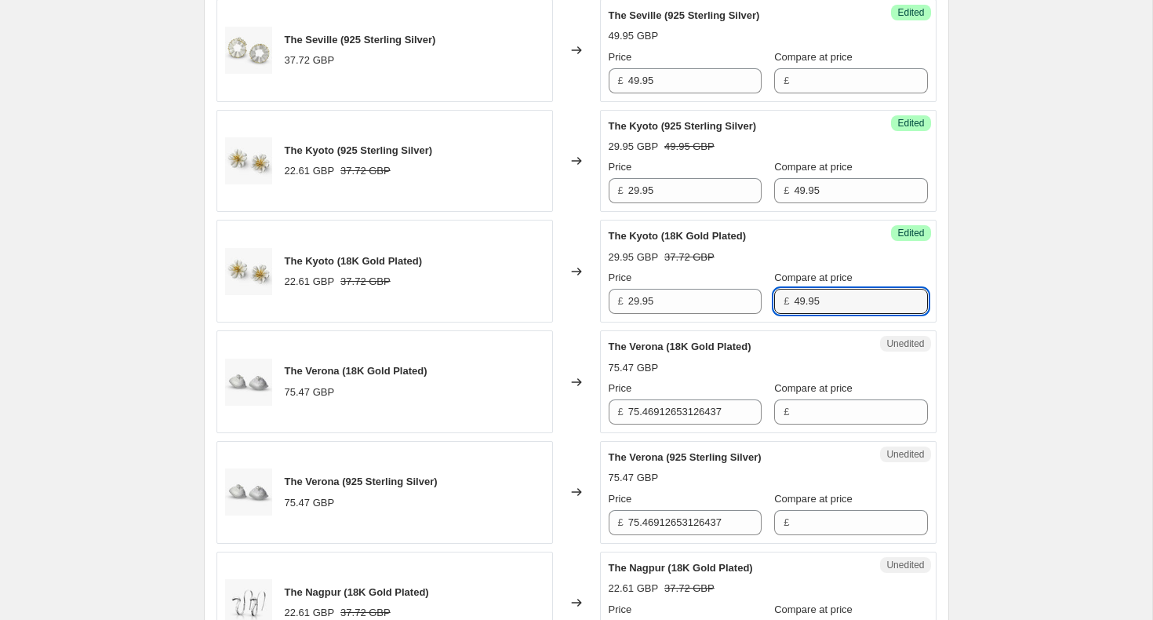
scroll to position [1522, 0]
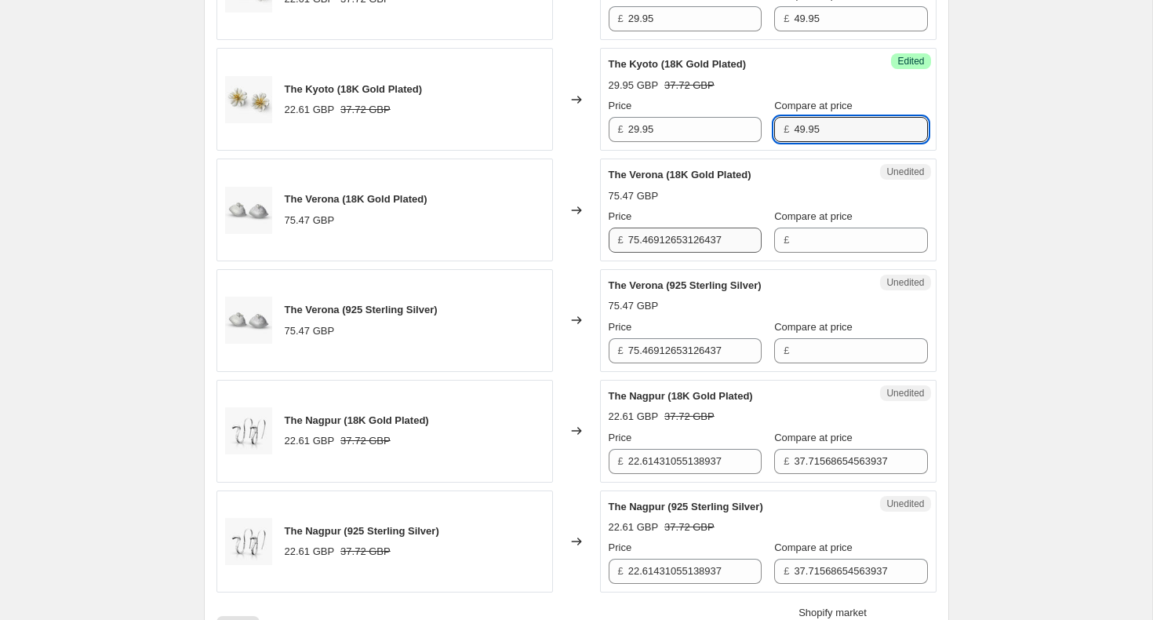
type input "49.95"
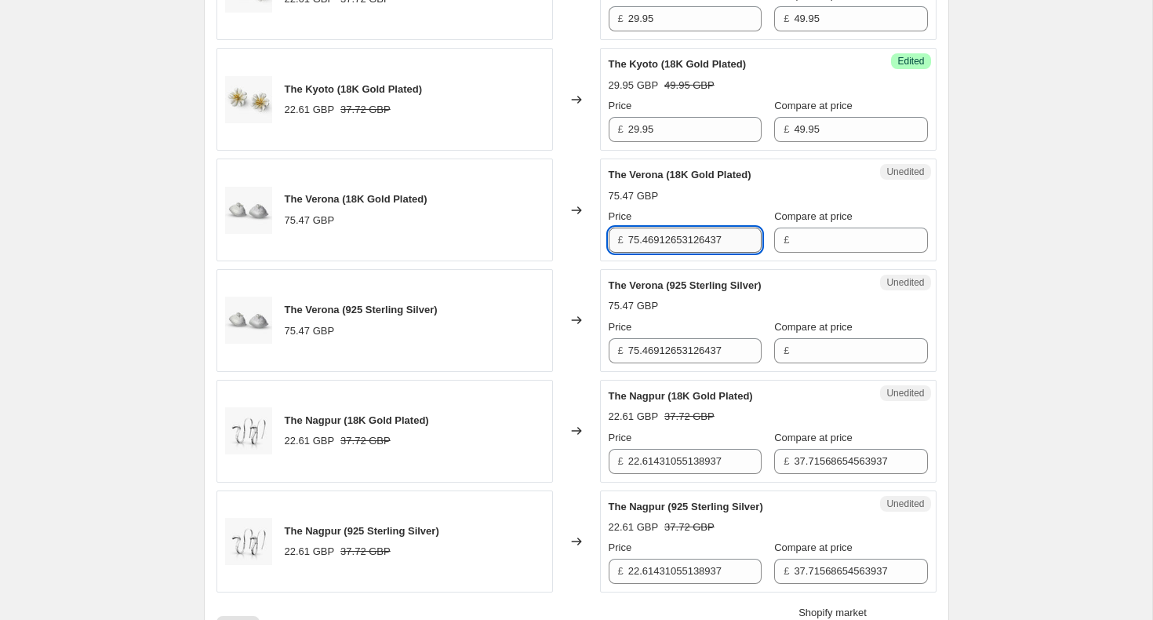
click at [643, 241] on input "75.46912653126437" at bounding box center [694, 239] width 133 height 25
type input "49.95"
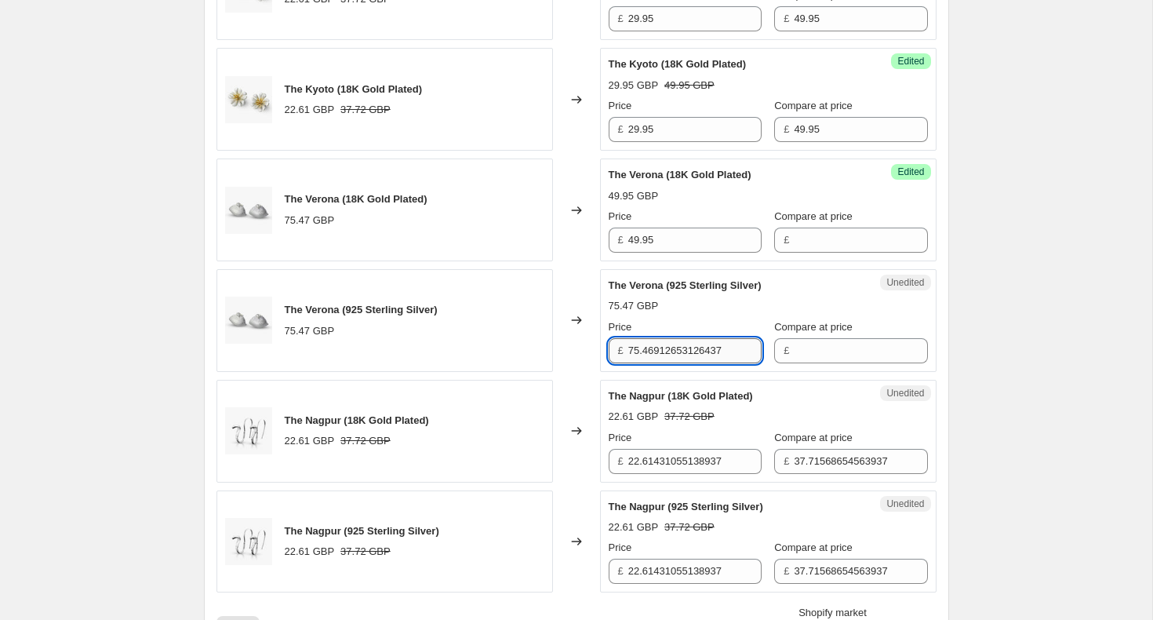
click at [690, 352] on input "75.46912653126437" at bounding box center [694, 350] width 133 height 25
type input "49.95"
click at [688, 461] on input "22.61431055138937" at bounding box center [694, 461] width 133 height 25
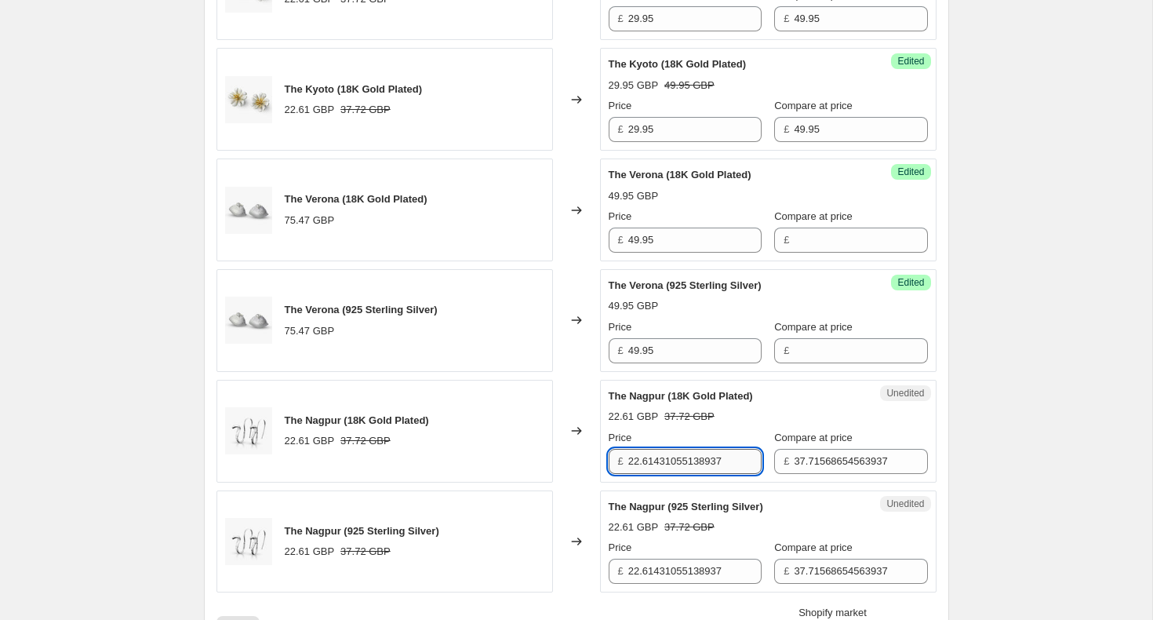
click at [688, 461] on input "22.61431055138937" at bounding box center [694, 461] width 133 height 25
type input "29.95"
click at [826, 463] on input "37.71568654563937" at bounding box center [860, 461] width 133 height 25
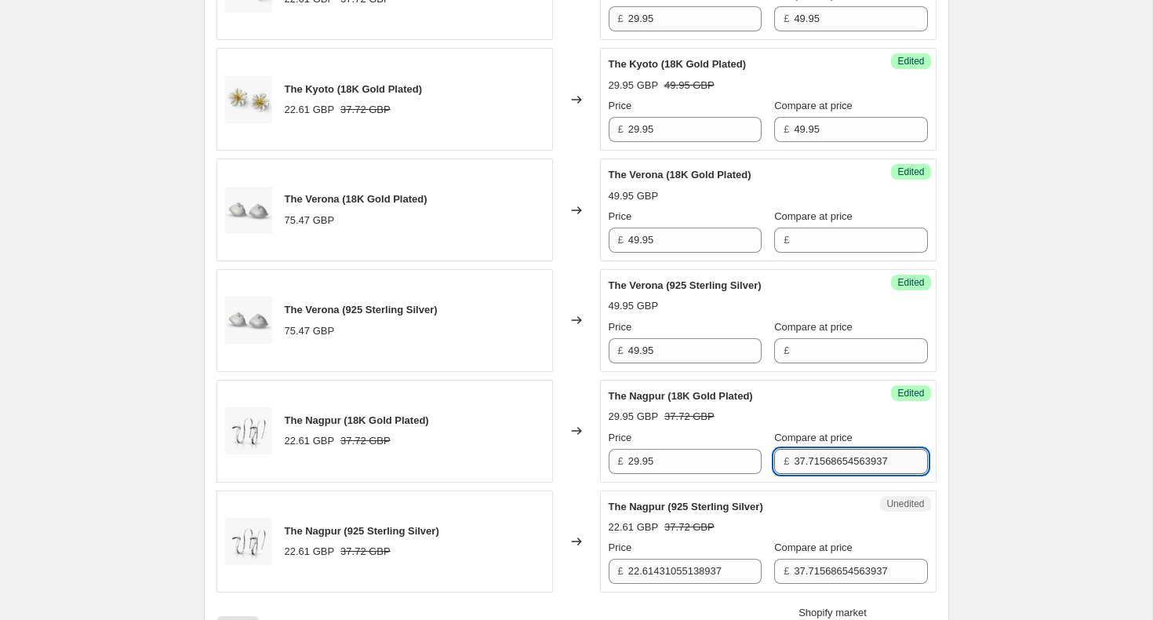
click at [826, 463] on input "37.71568654563937" at bounding box center [860, 461] width 133 height 25
type input "49.95"
click at [690, 562] on input "22.61431055138937" at bounding box center [694, 570] width 133 height 25
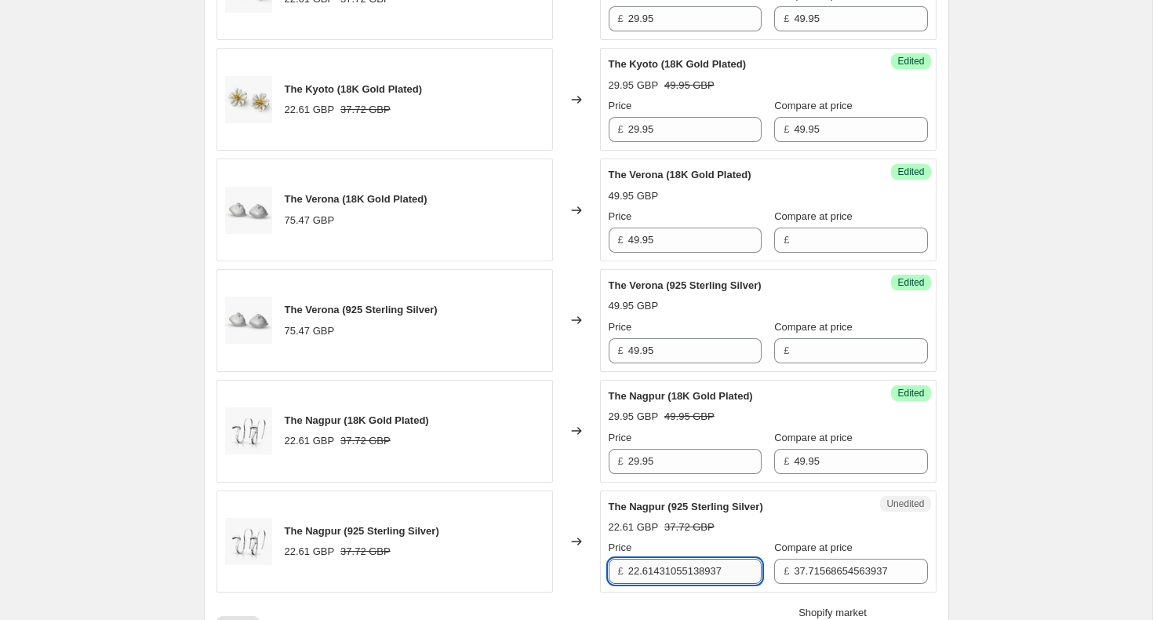
click at [690, 562] on input "22.61431055138937" at bounding box center [694, 570] width 133 height 25
type input "29.95"
click at [861, 588] on div "Unedited The Nagpur (925 Sterling Silver) 22.61 GBP 37.72 GBP Price £ 29.95 Com…" at bounding box center [768, 541] width 337 height 103
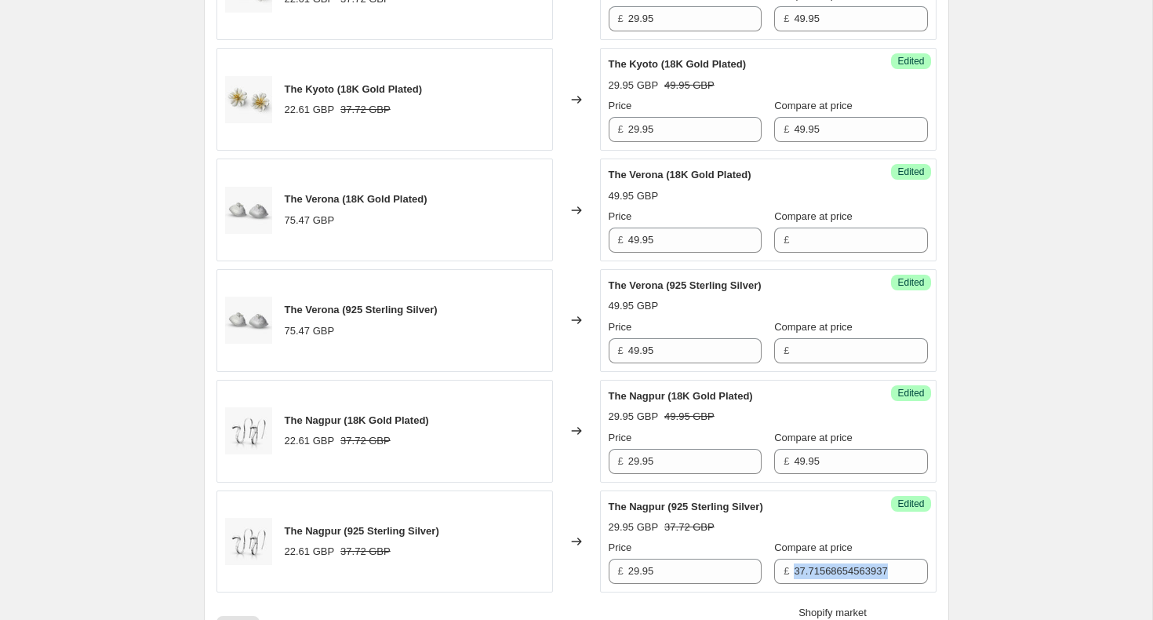
click at [861, 588] on div "Success Edited The Nagpur (925 Sterling Silver) 29.95 GBP 37.72 GBP Price £ 29.…" at bounding box center [768, 541] width 337 height 103
click at [797, 564] on input "37.71568654563937" at bounding box center [860, 570] width 133 height 25
type input "49.95"
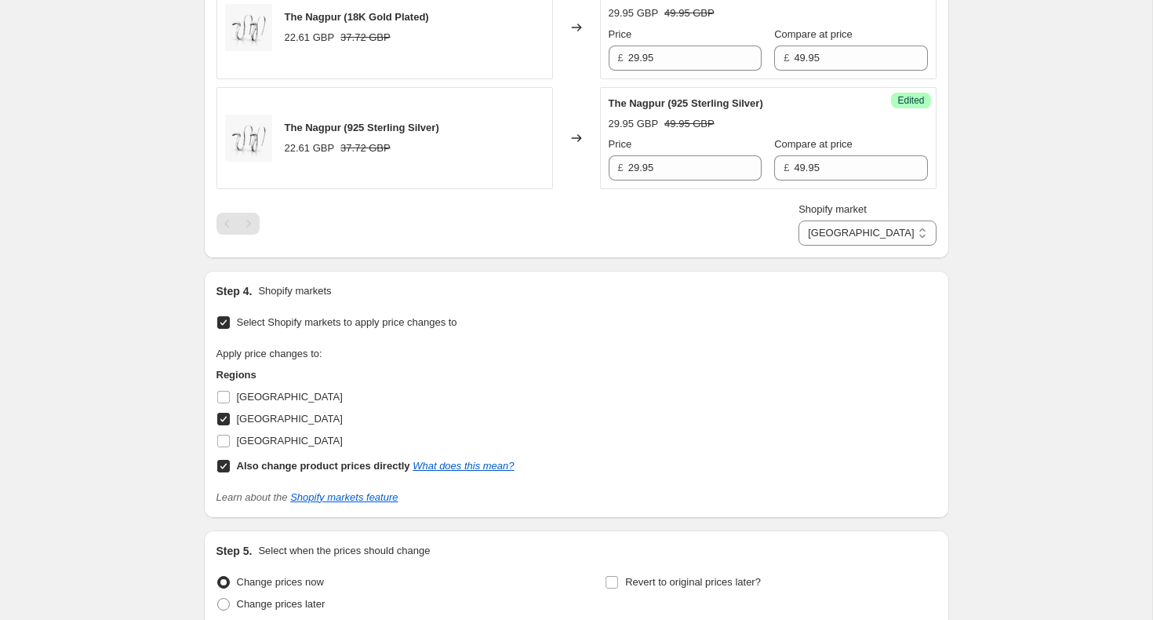
scroll to position [2066, 0]
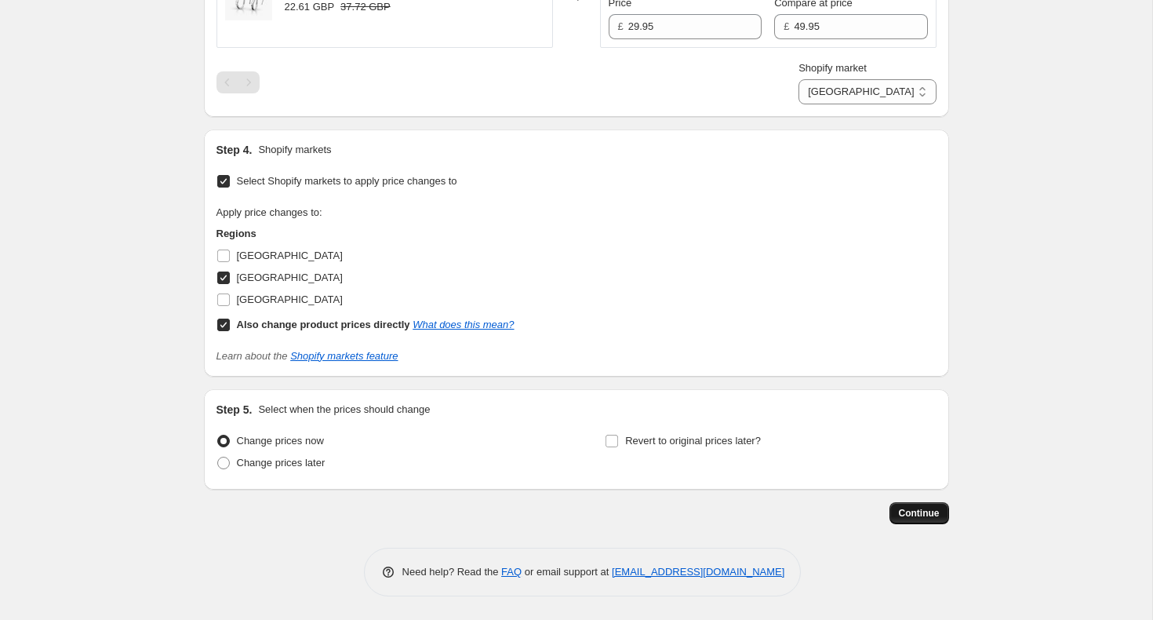
click at [906, 518] on span "Continue" at bounding box center [919, 513] width 41 height 13
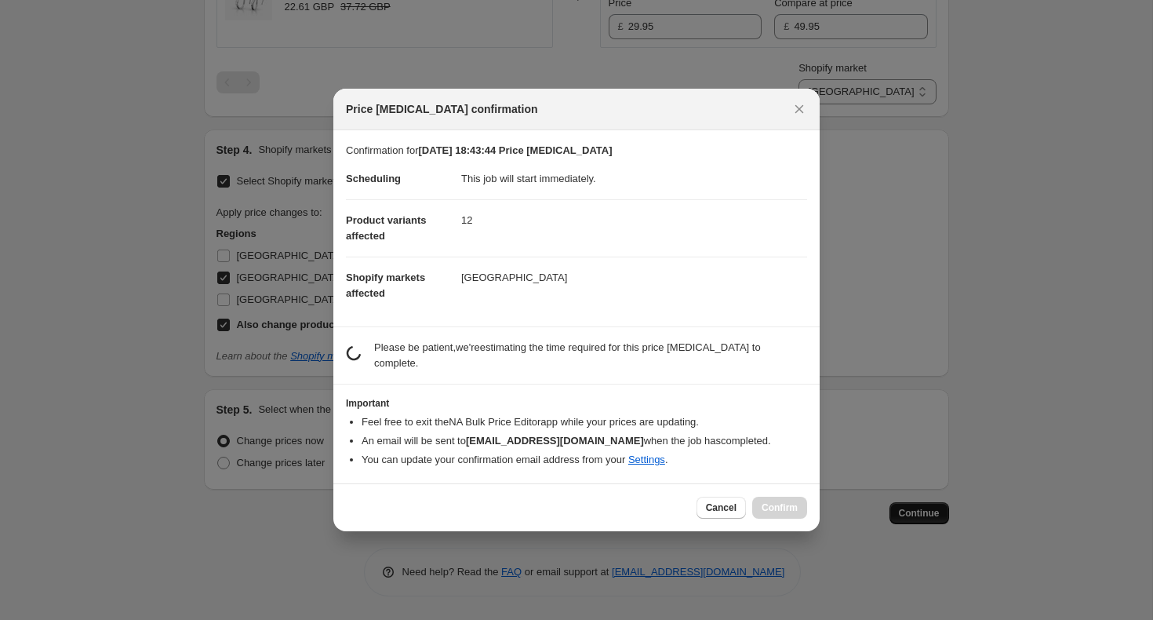
scroll to position [0, 0]
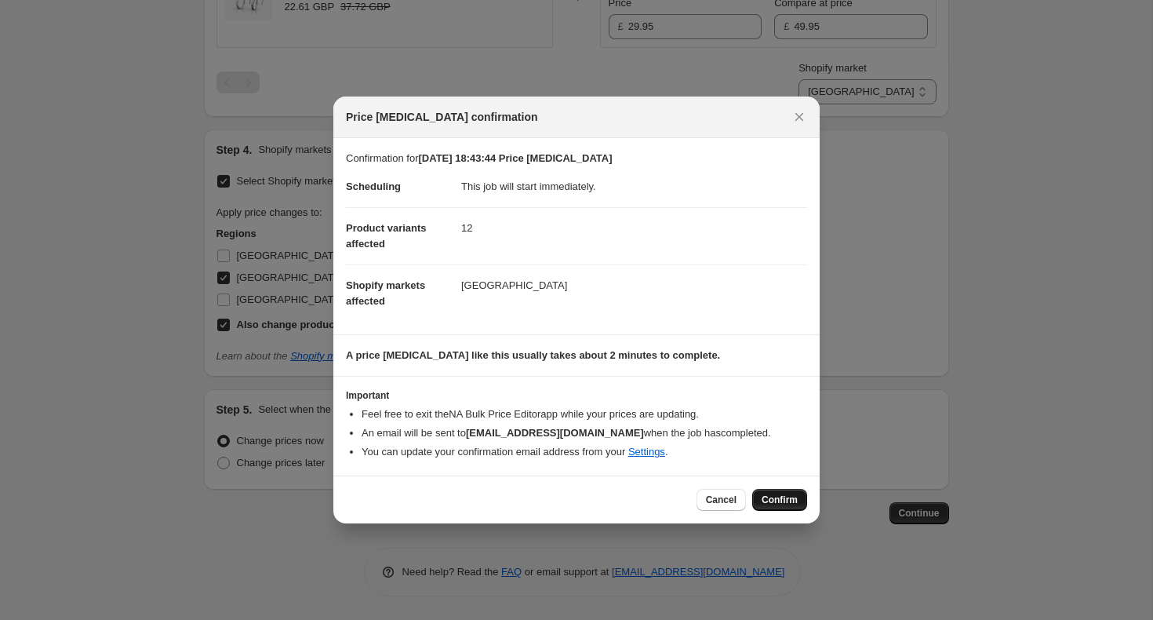
click at [768, 502] on span "Confirm" at bounding box center [780, 499] width 36 height 13
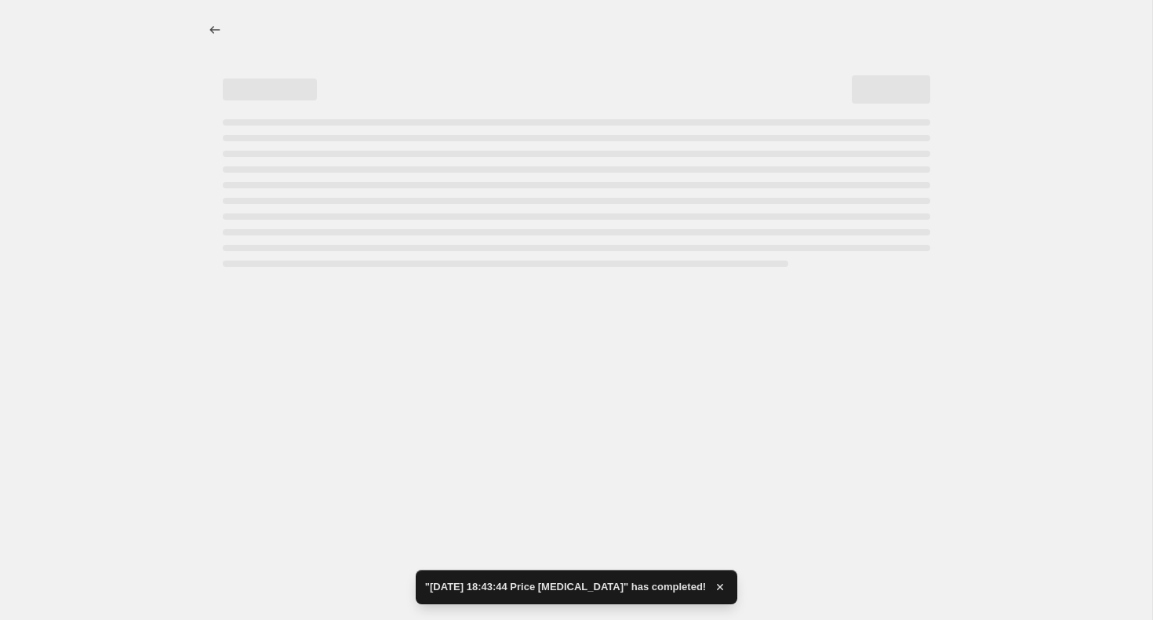
select select "13713080540"
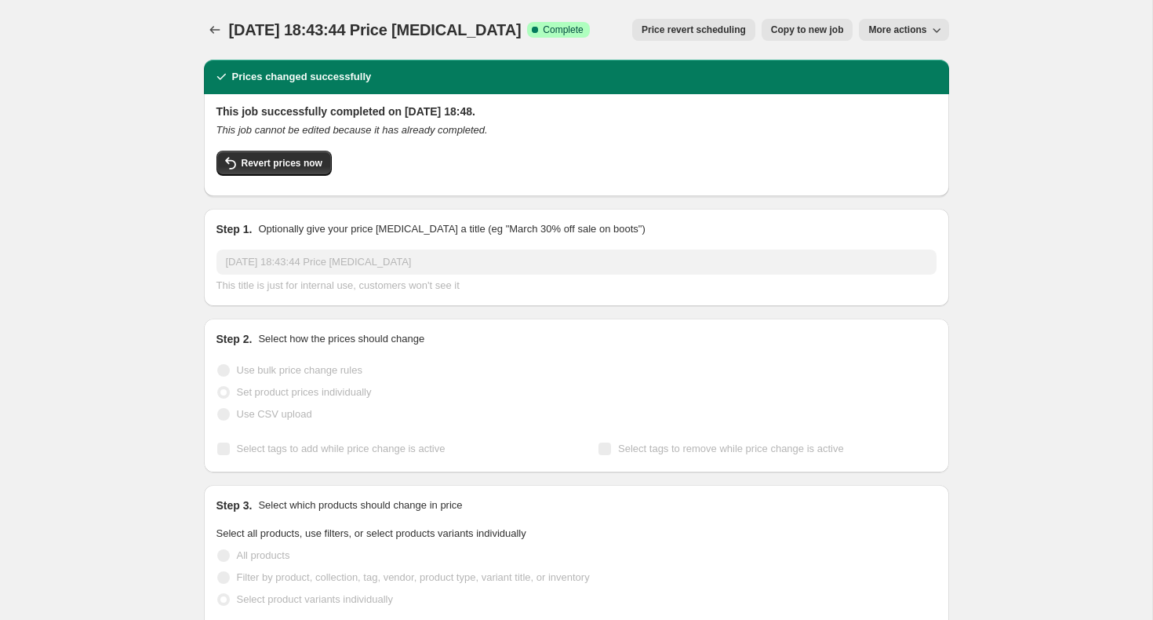
click at [214, 27] on icon "Price change jobs" at bounding box center [215, 30] width 16 height 16
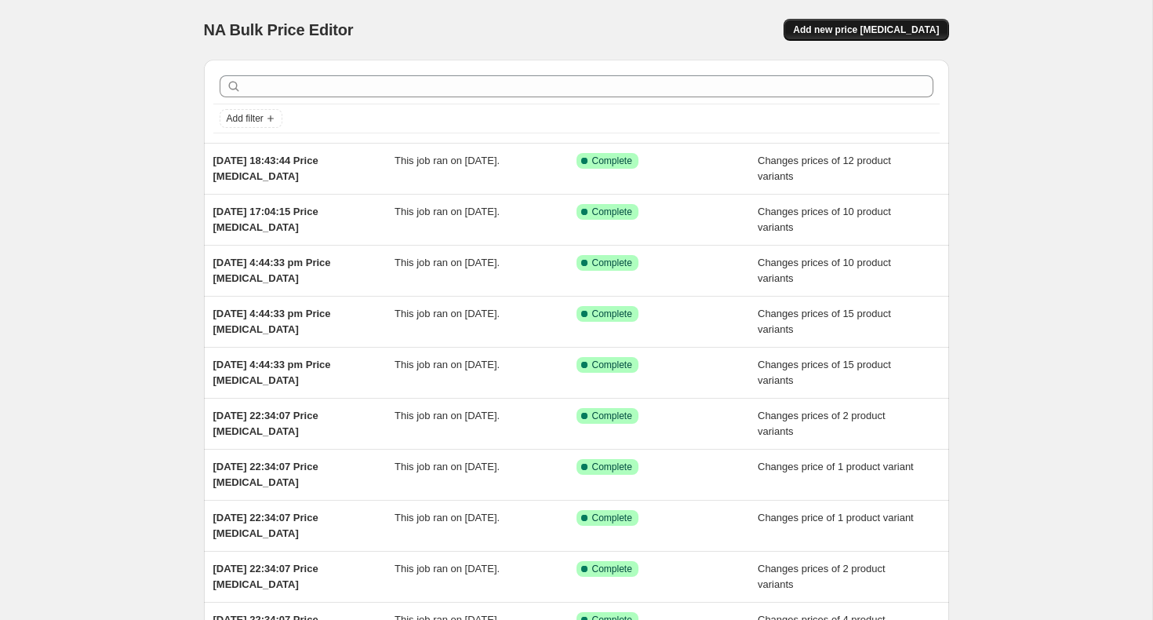
click at [922, 24] on span "Add new price change job" at bounding box center [866, 30] width 146 height 13
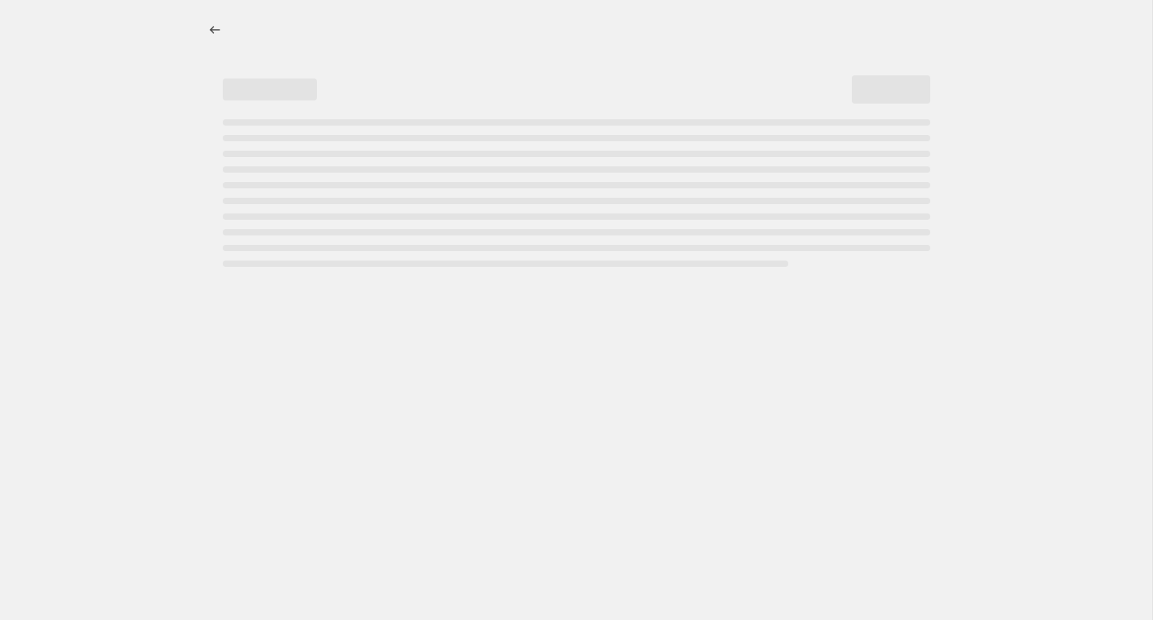
select select "percentage"
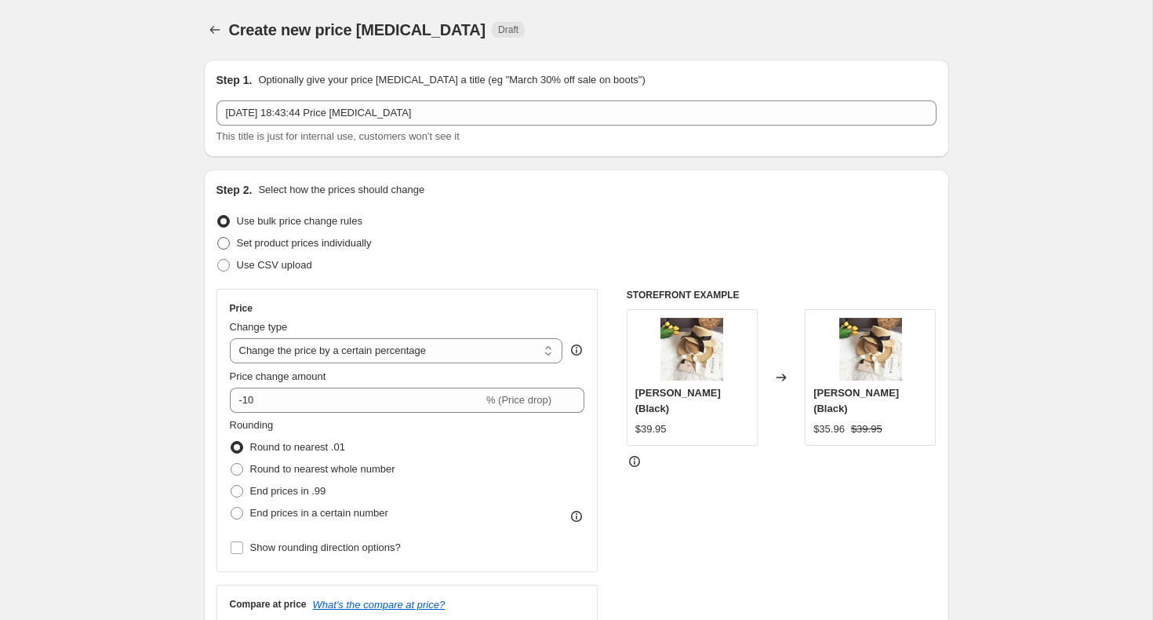
click at [253, 251] on label "Set product prices individually" at bounding box center [293, 243] width 155 height 22
click at [218, 238] on input "Set product prices individually" at bounding box center [217, 237] width 1 height 1
radio input "true"
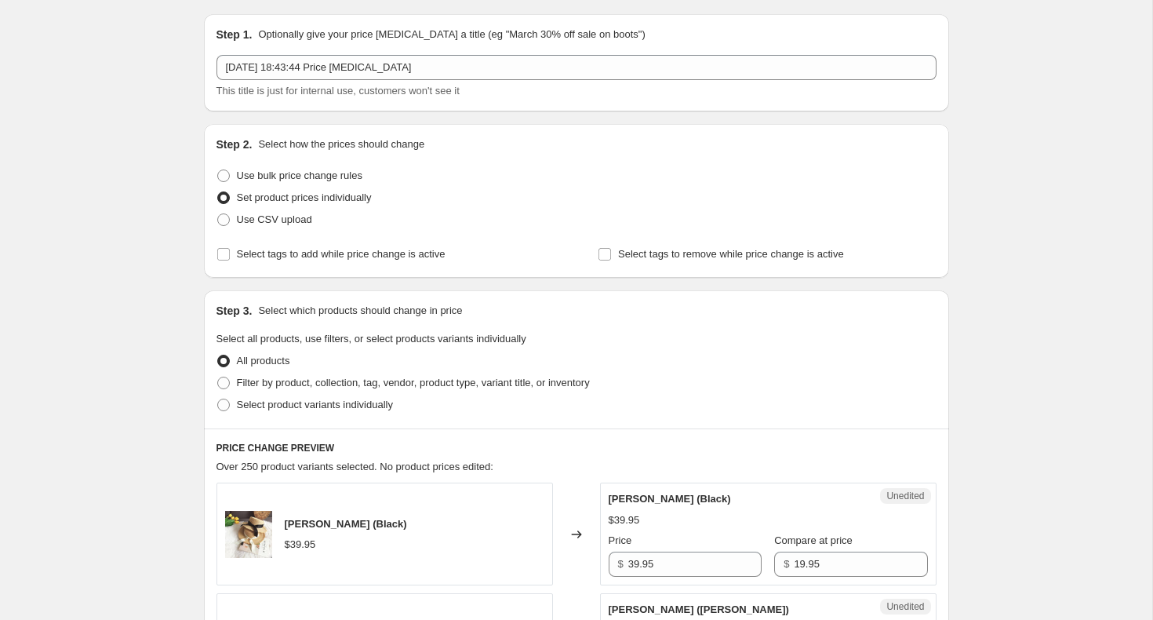
scroll to position [137, 0]
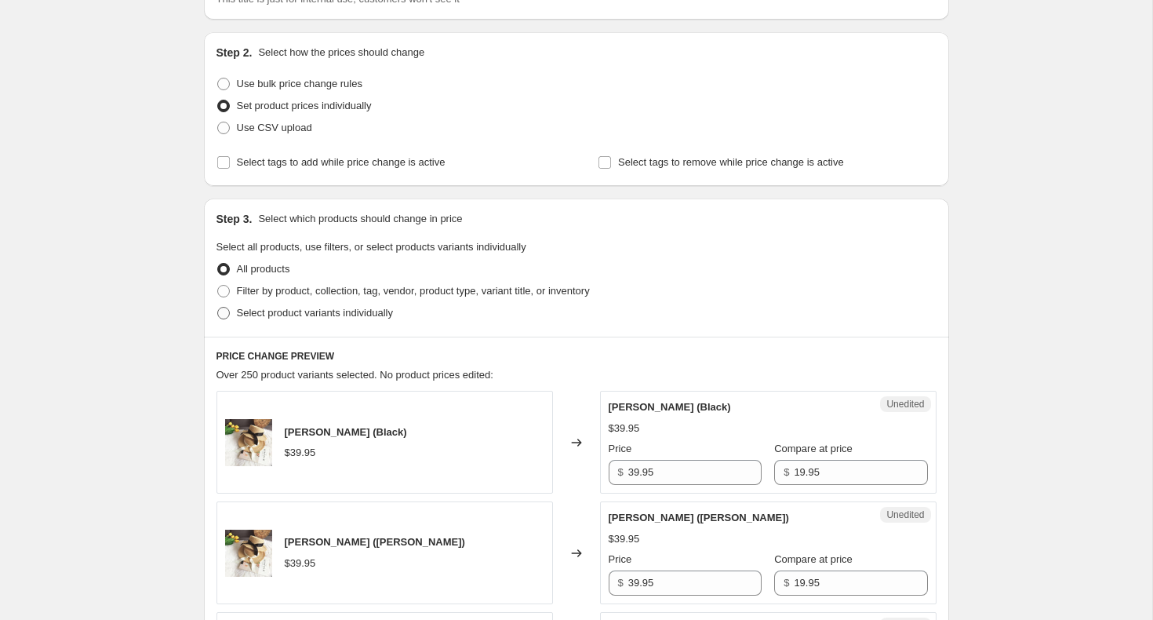
click at [275, 310] on span "Select product variants individually" at bounding box center [315, 313] width 156 height 12
click at [218, 307] on input "Select product variants individually" at bounding box center [217, 307] width 1 height 1
radio input "true"
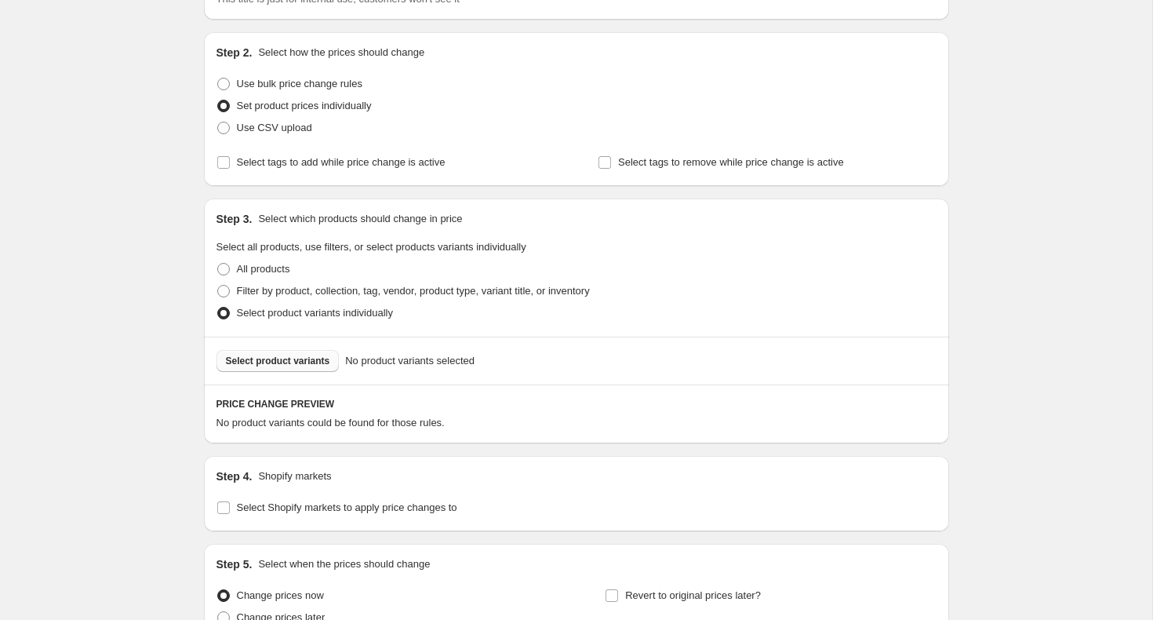
click at [286, 363] on span "Select product variants" at bounding box center [278, 361] width 104 height 13
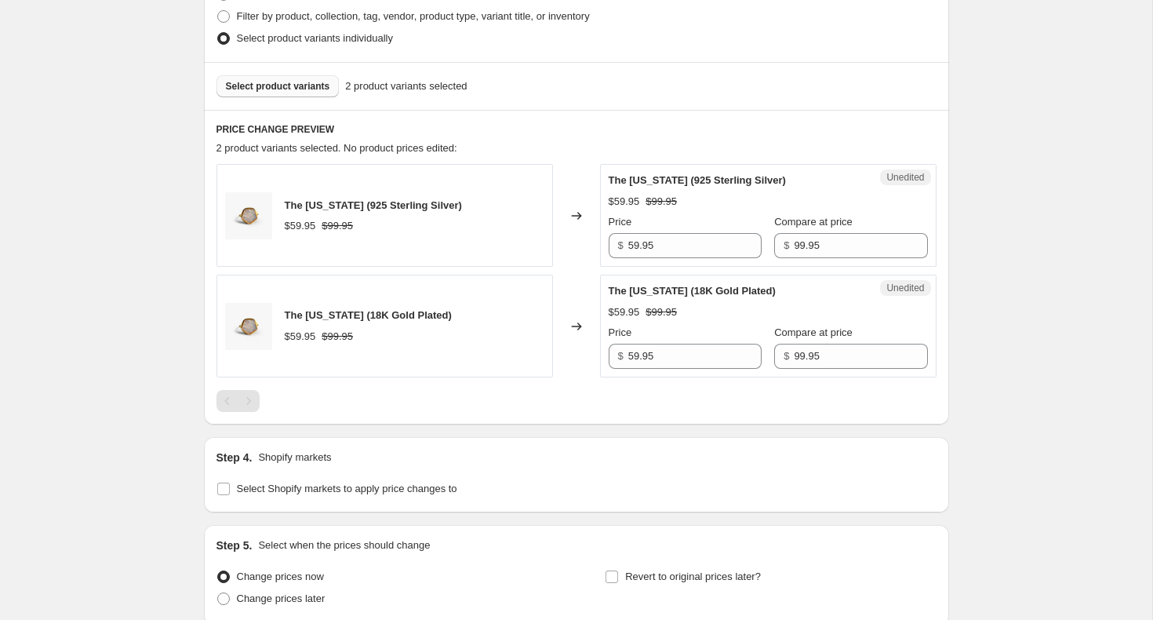
scroll to position [548, 0]
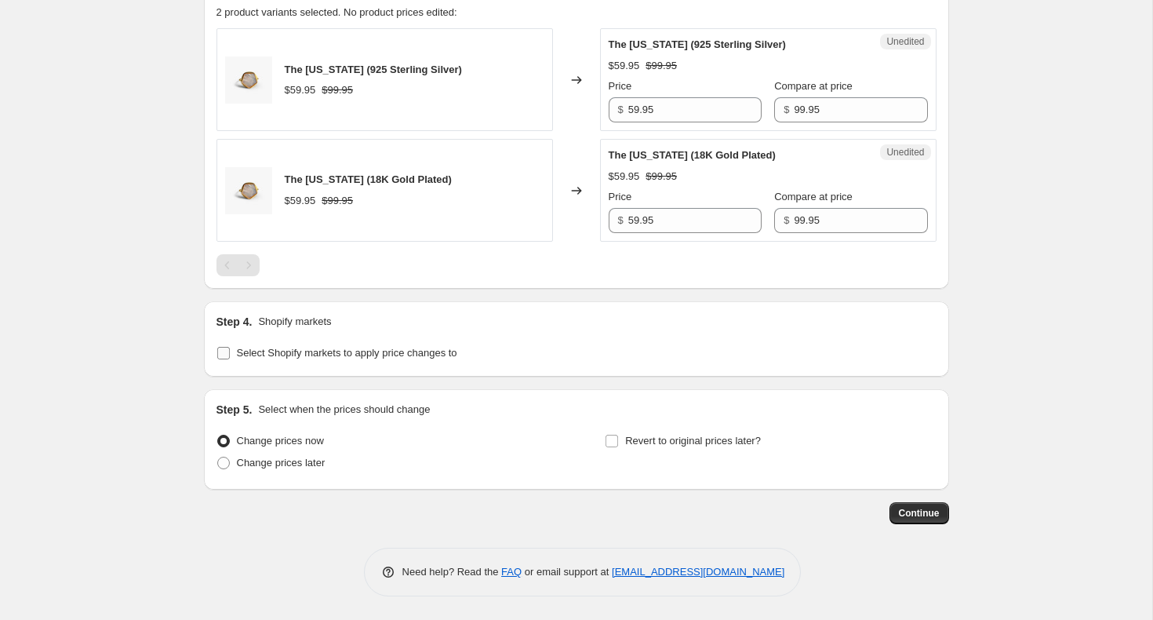
click at [340, 351] on span "Select Shopify markets to apply price changes to" at bounding box center [347, 353] width 220 height 12
click at [230, 351] on input "Select Shopify markets to apply price changes to" at bounding box center [223, 353] width 13 height 13
checkbox input "true"
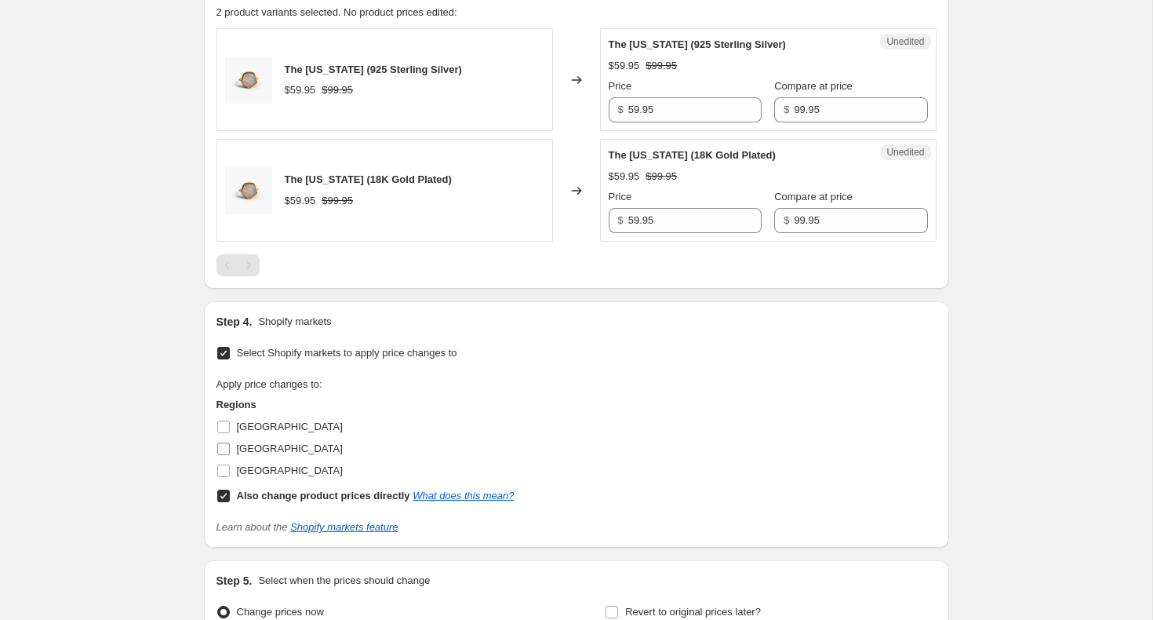
click at [246, 446] on span "United Kingdom" at bounding box center [290, 448] width 106 height 12
click at [230, 446] on input "United Kingdom" at bounding box center [223, 448] width 13 height 13
checkbox input "true"
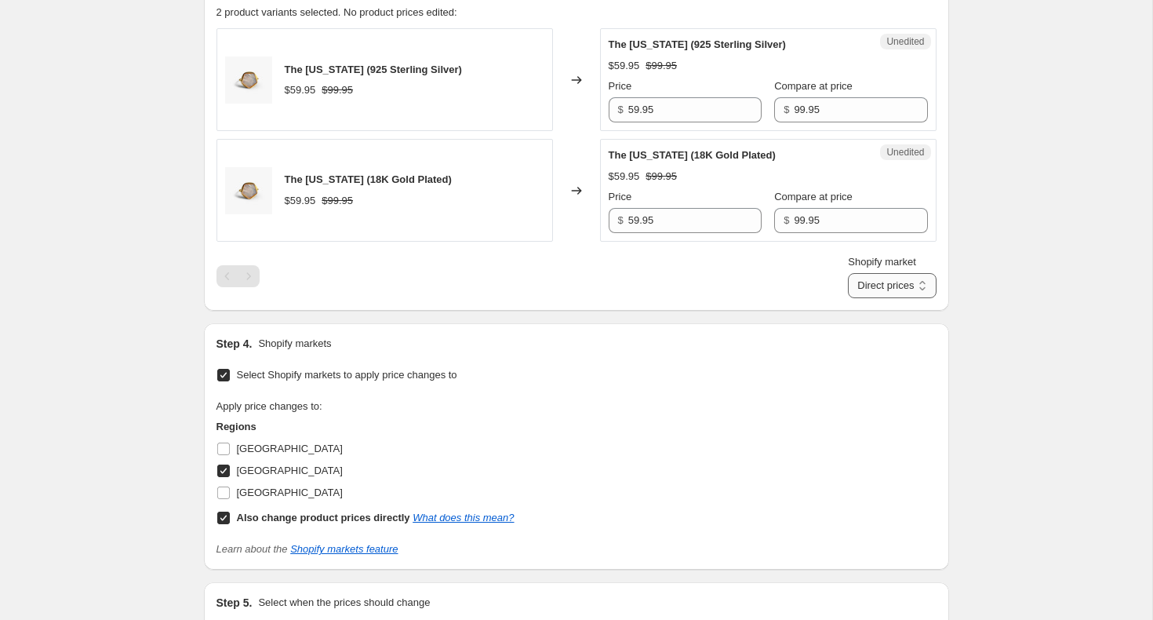
click at [884, 278] on select "Direct prices United Kingdom" at bounding box center [892, 285] width 88 height 25
select select "13713080540"
click at [848, 298] on select "Direct prices United Kingdom" at bounding box center [892, 285] width 88 height 25
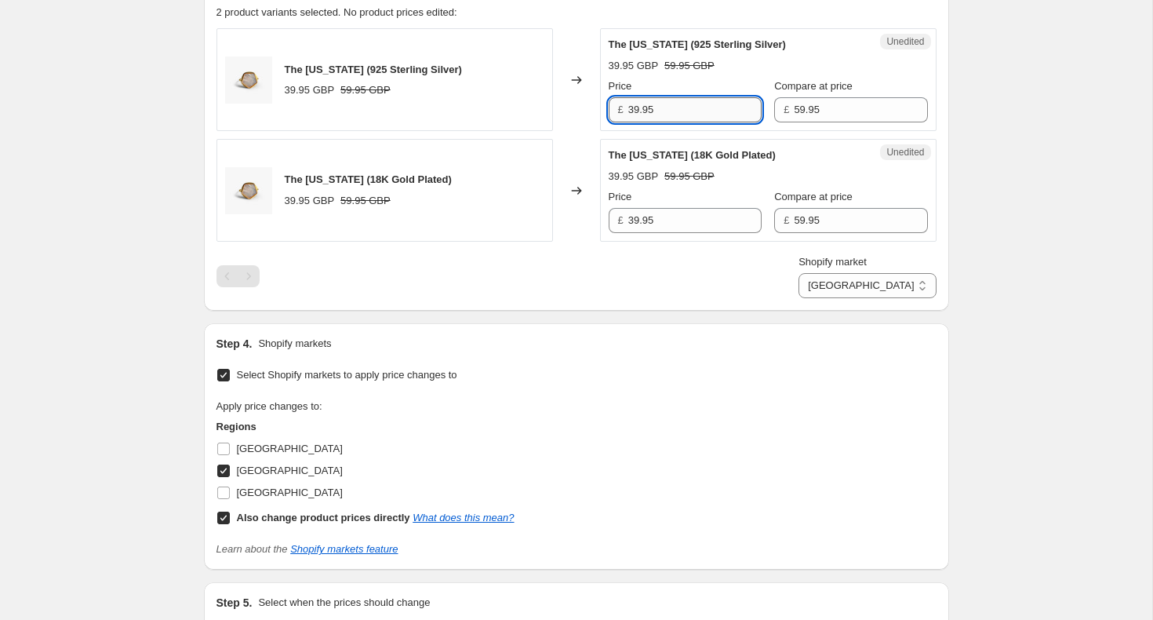
click at [632, 109] on input "39.95" at bounding box center [694, 109] width 133 height 25
type input "29.95"
click at [637, 224] on input "39.95" at bounding box center [694, 220] width 133 height 25
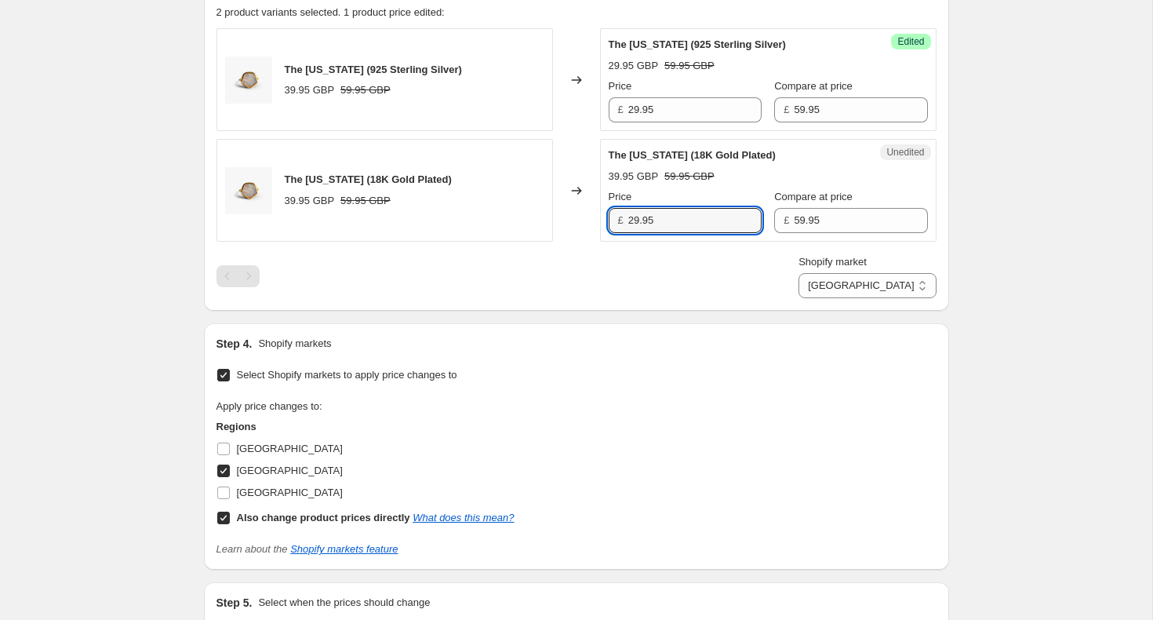
type input "29.95"
click at [1002, 174] on div "Create new price change job. This page is ready Create new price change job Dra…" at bounding box center [576, 132] width 1152 height 1360
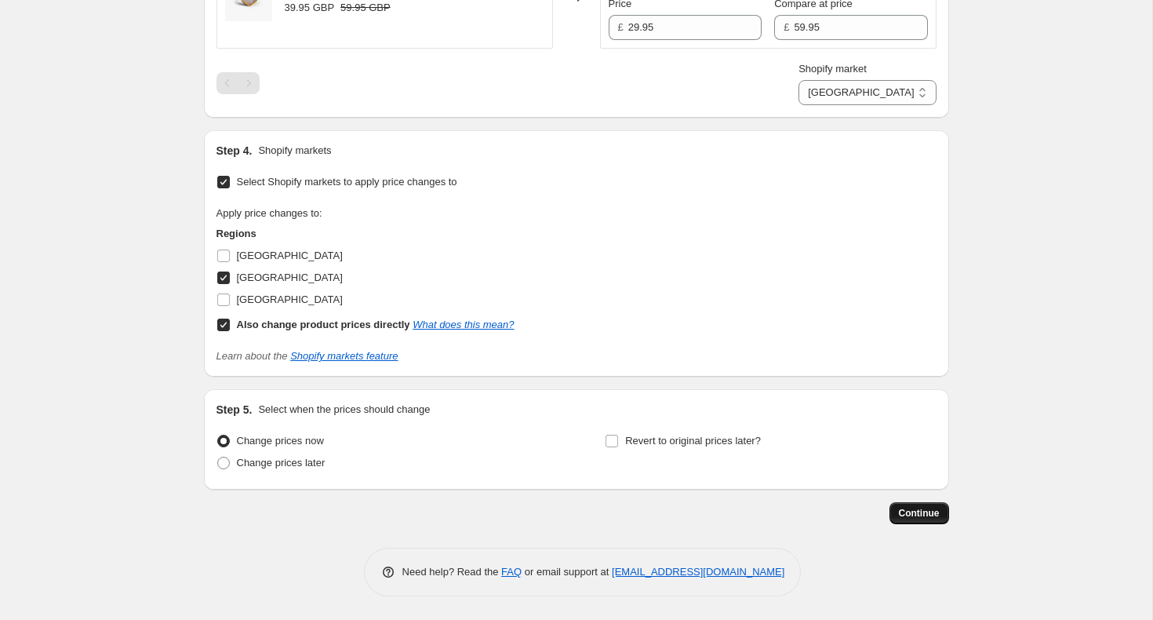
click at [925, 520] on button "Continue" at bounding box center [920, 513] width 60 height 22
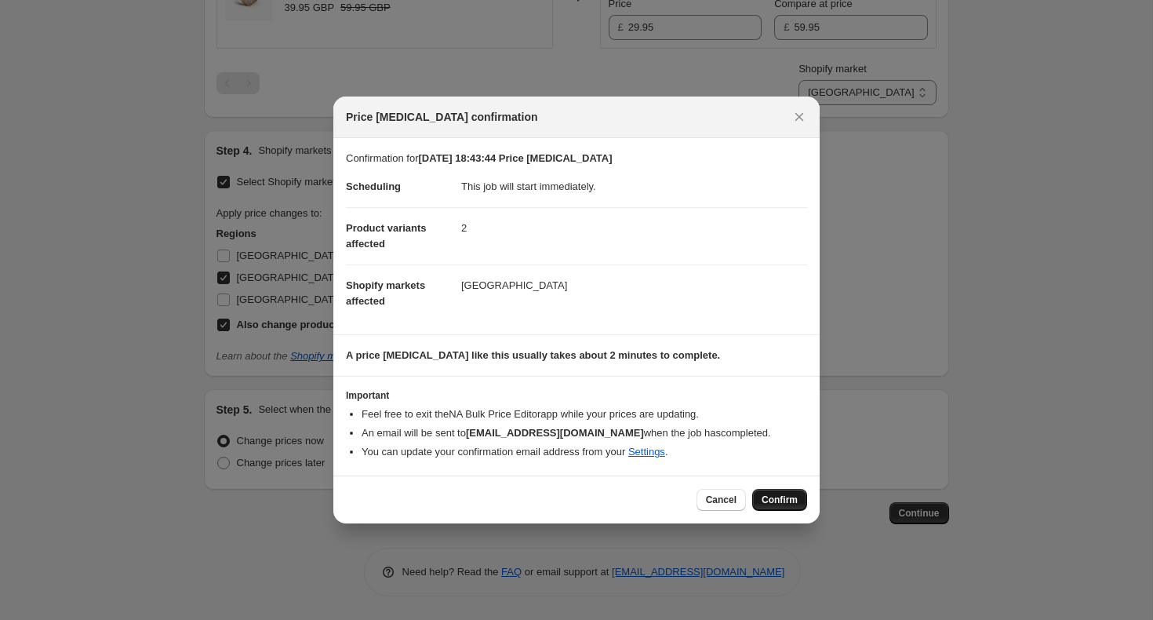
click at [774, 508] on button "Confirm" at bounding box center [779, 500] width 55 height 22
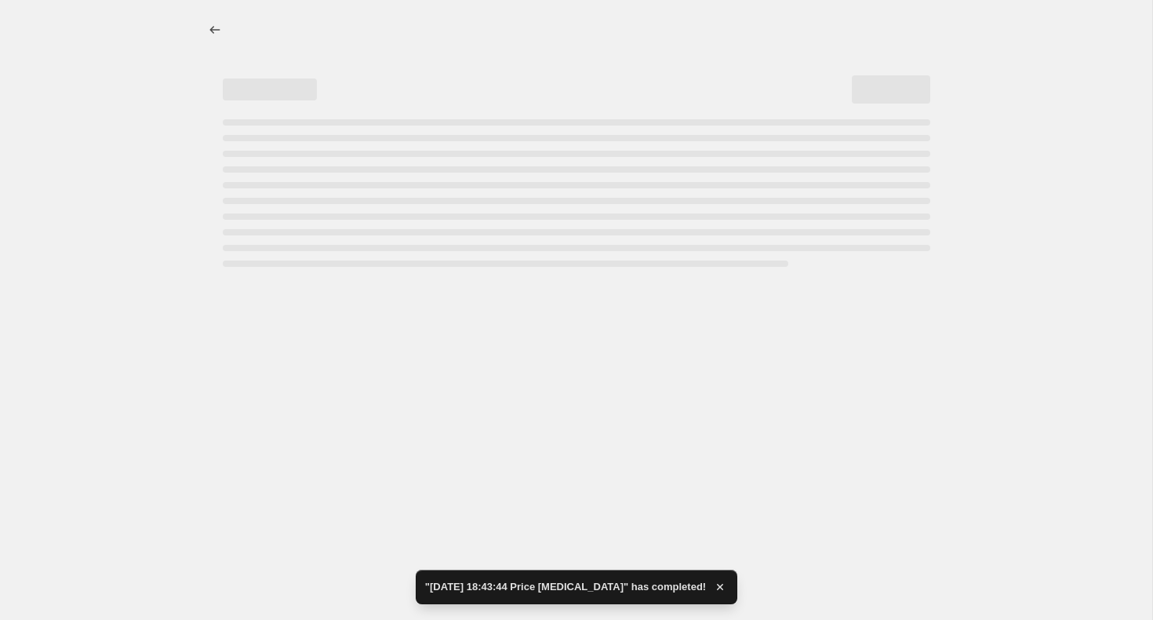
select select "13713080540"
